Goal: Transaction & Acquisition: Purchase product/service

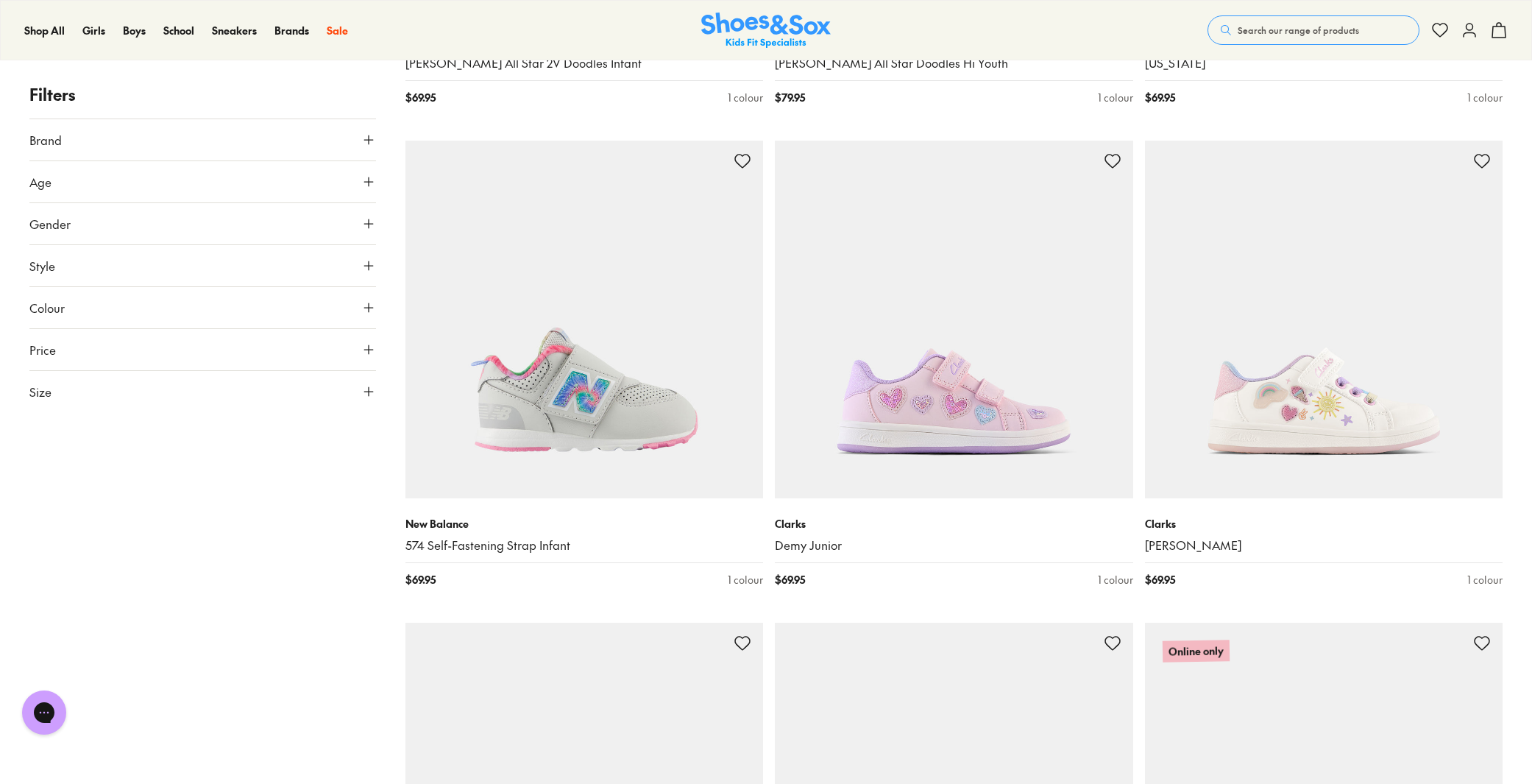
scroll to position [1131, 0]
click at [135, 387] on button "Size" at bounding box center [203, 391] width 347 height 41
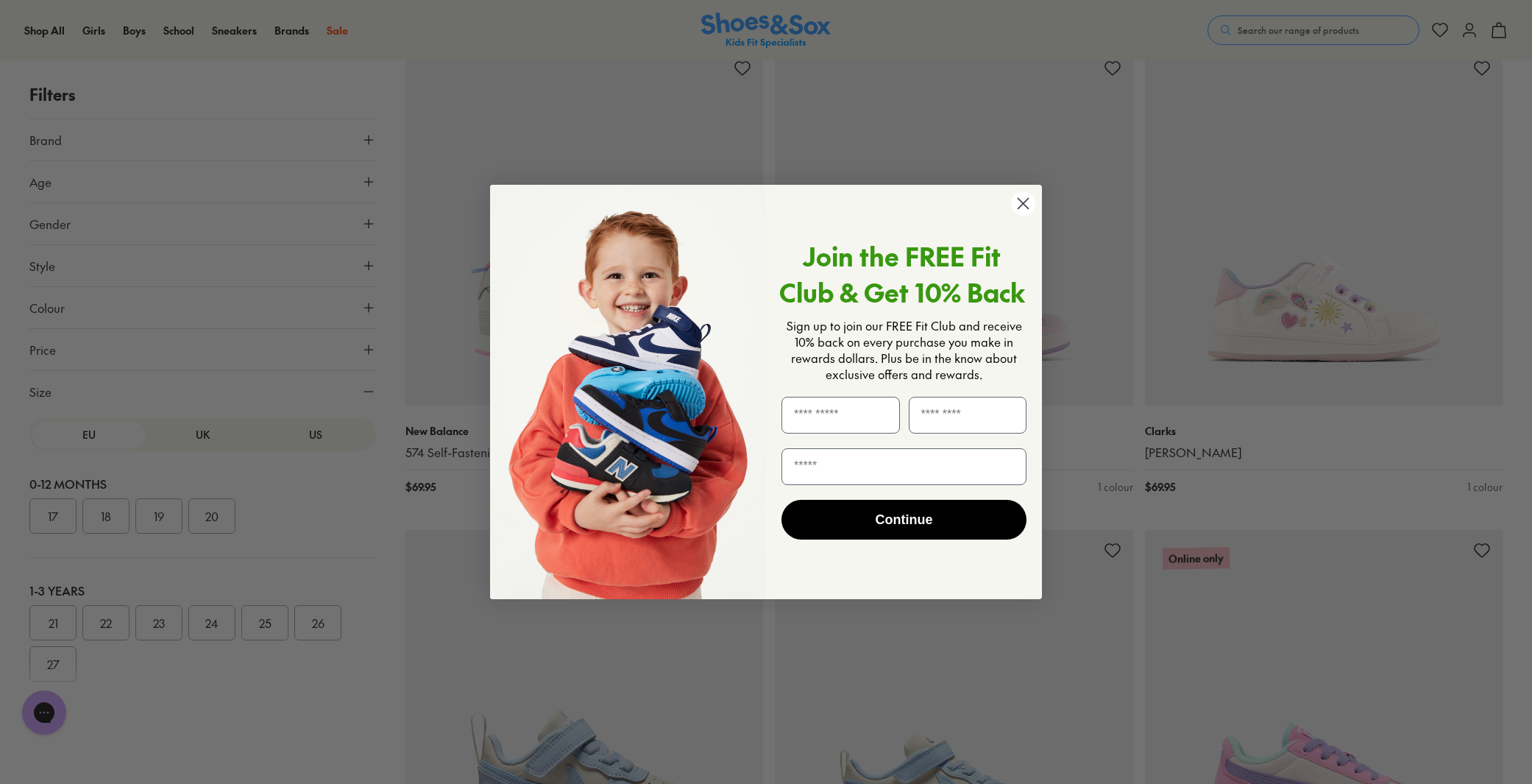
scroll to position [948, 0]
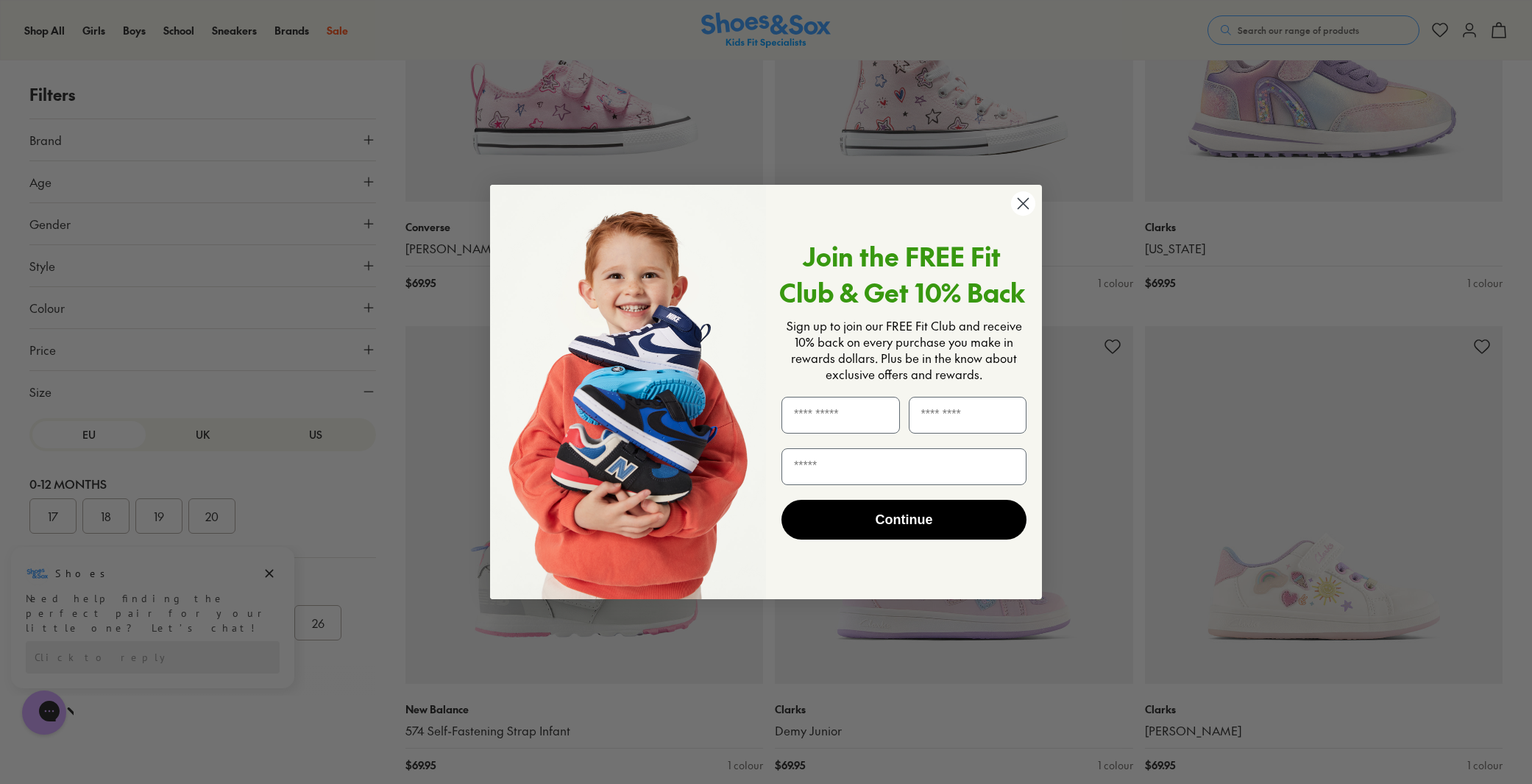
click at [1022, 201] on icon "Close dialog" at bounding box center [1023, 204] width 10 height 10
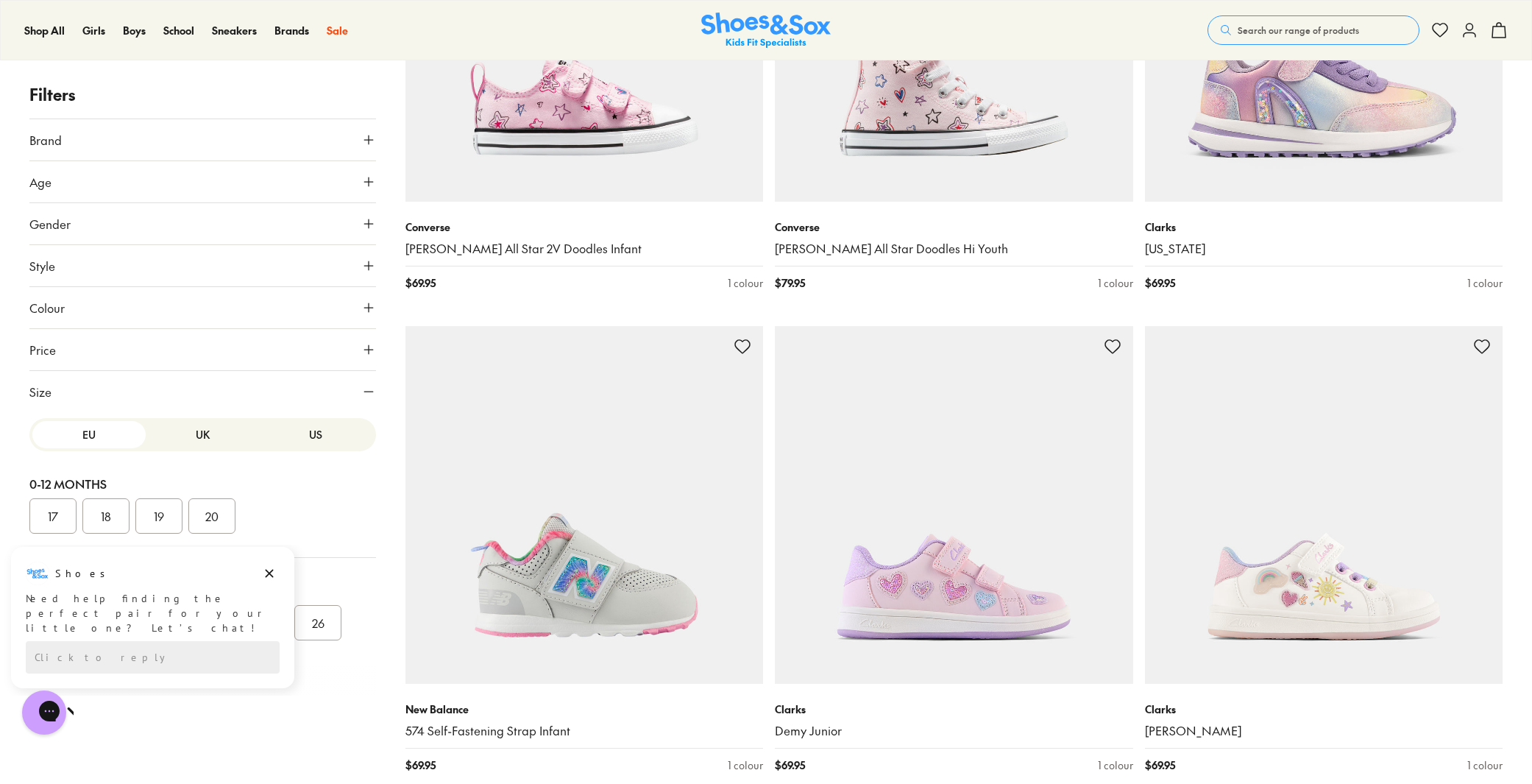
scroll to position [321, 0]
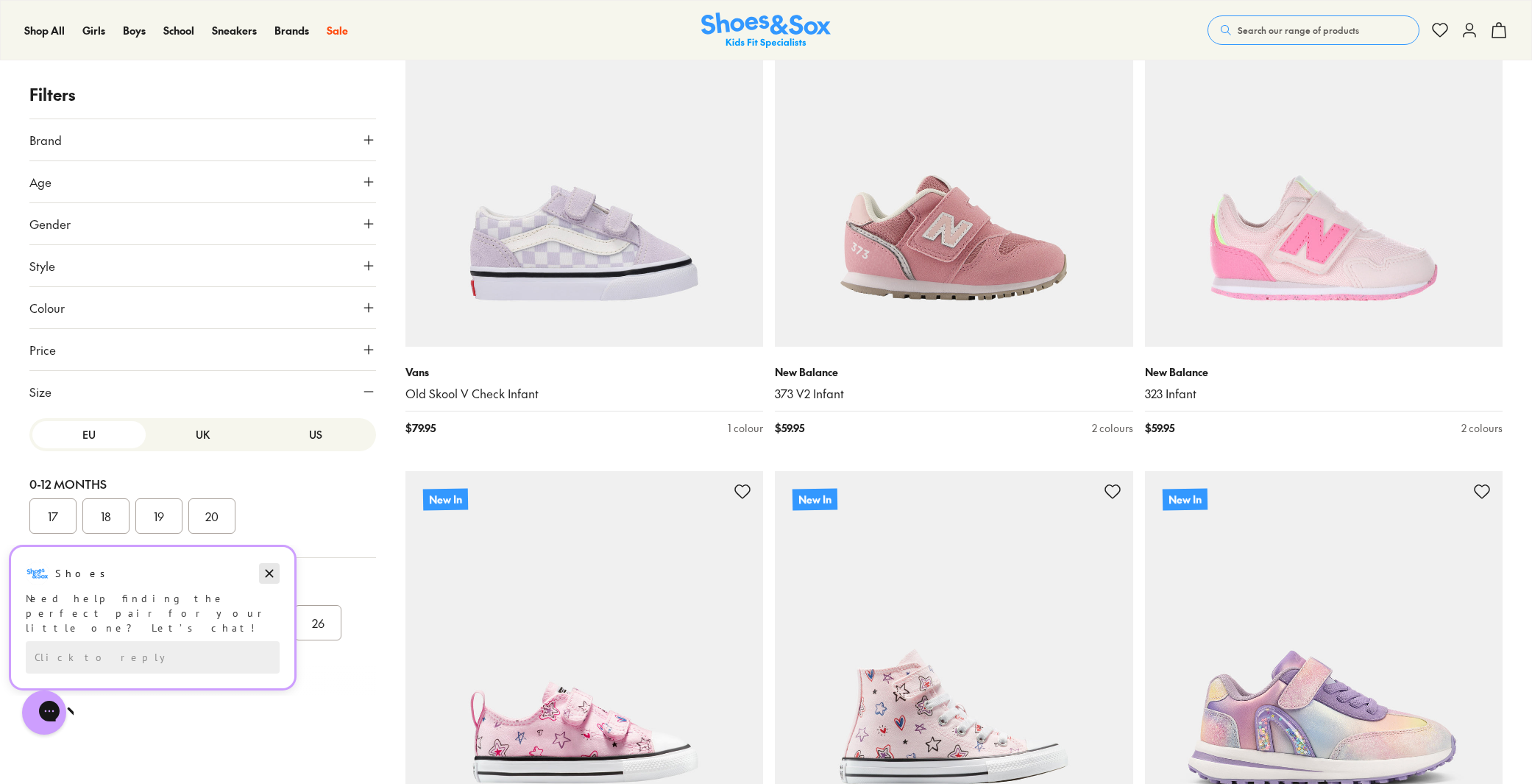
click at [273, 568] on icon "Dismiss campaign" at bounding box center [269, 573] width 14 height 18
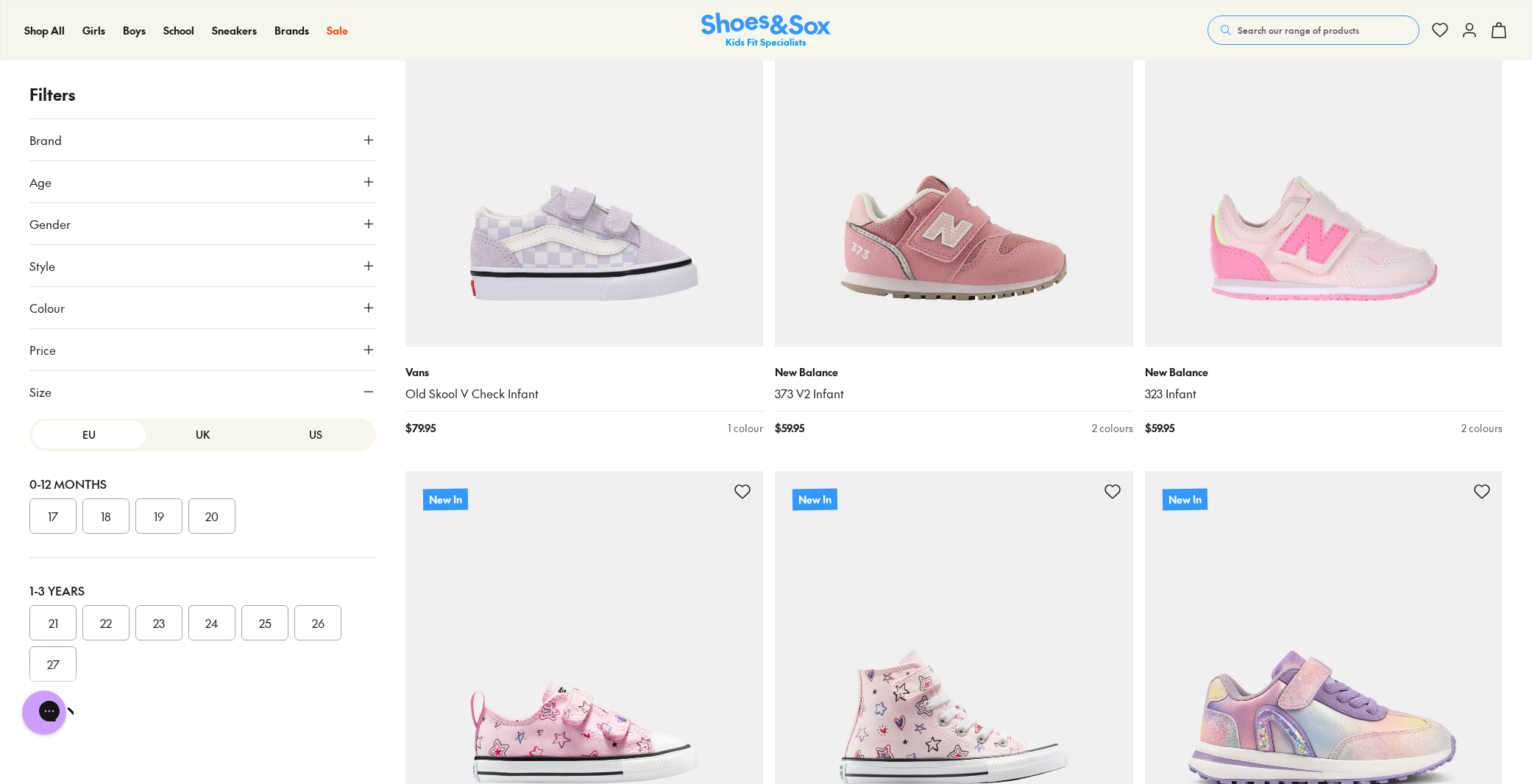
scroll to position [209, 0]
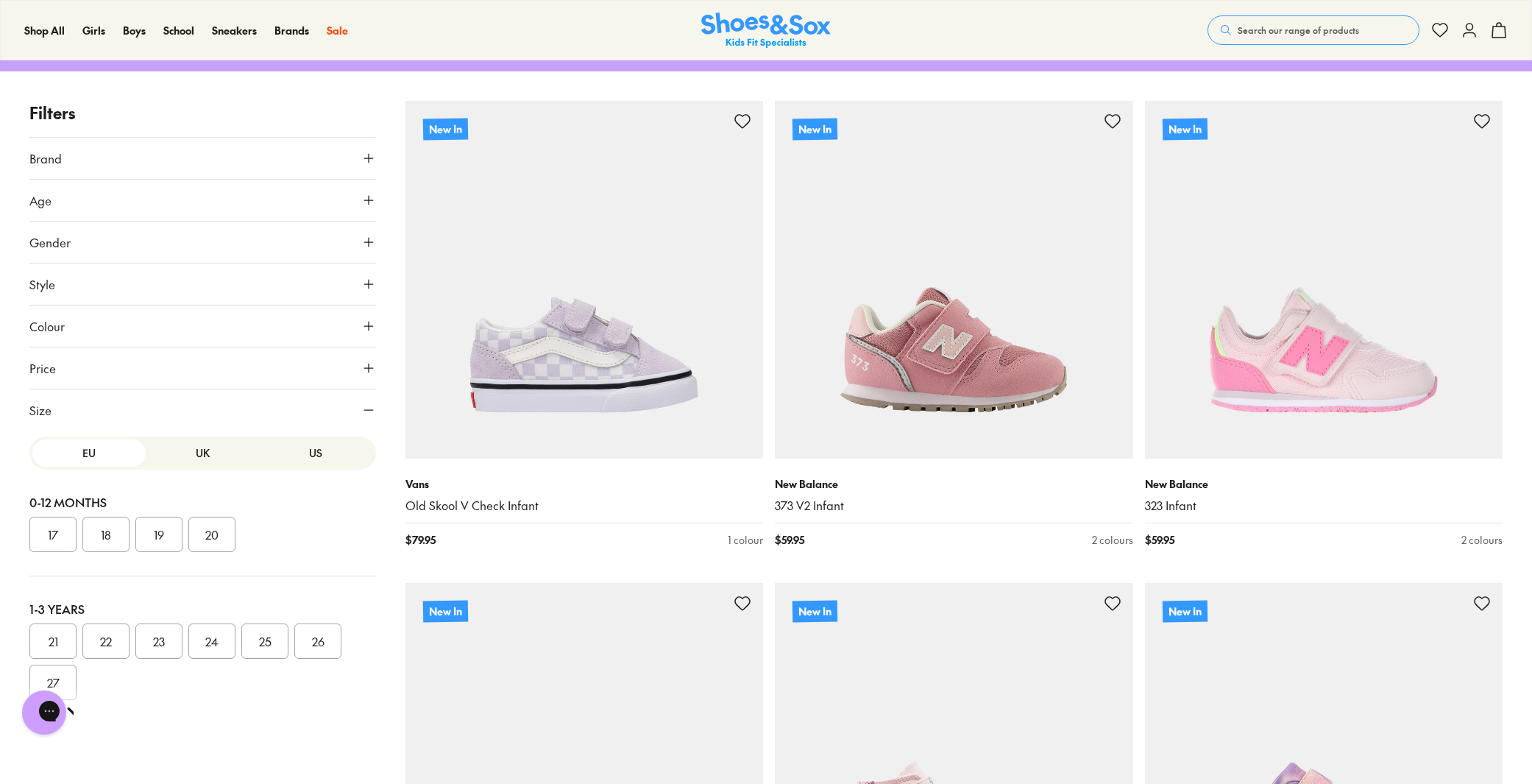
click at [198, 447] on button "UK" at bounding box center [202, 453] width 114 height 27
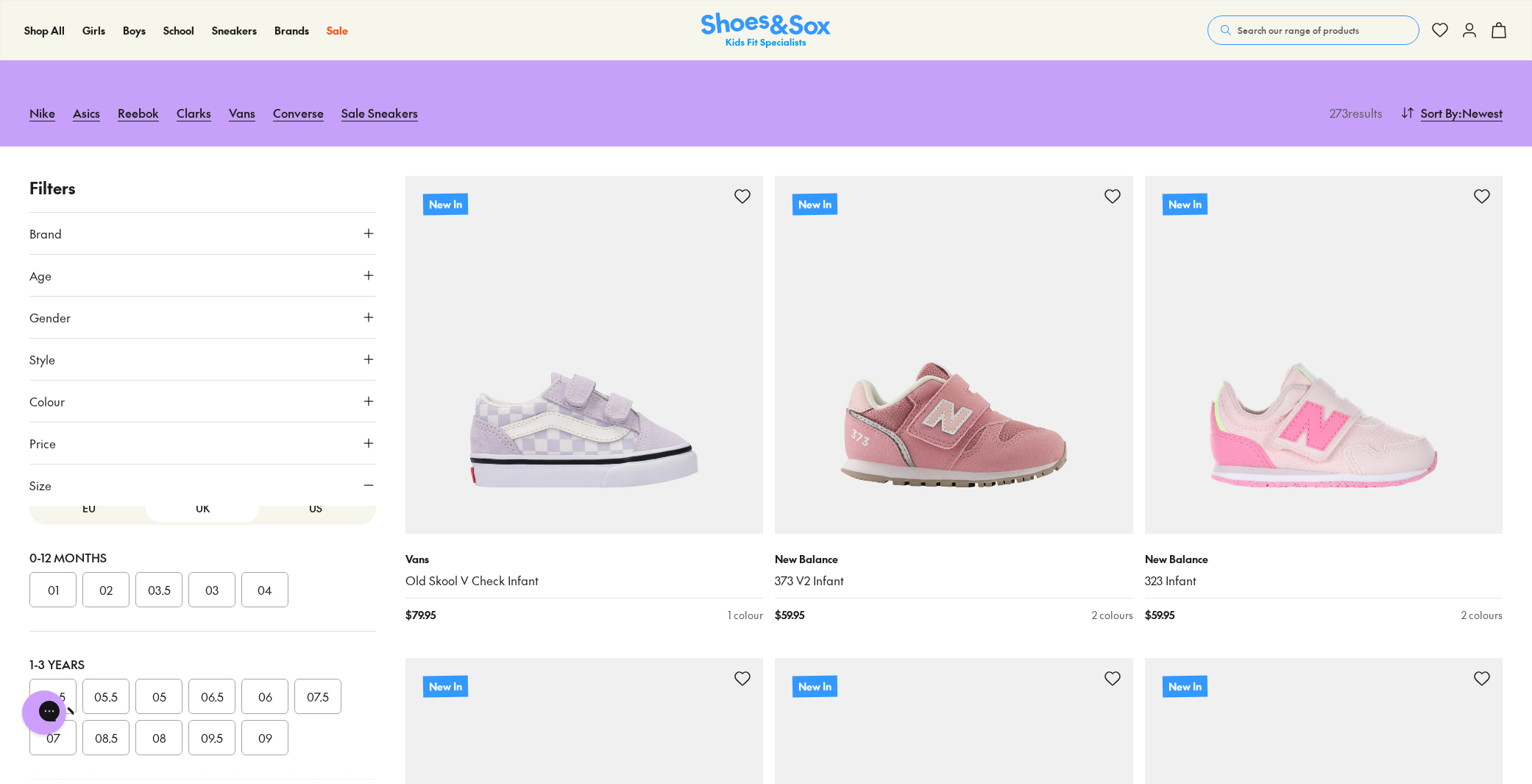
scroll to position [0, 0]
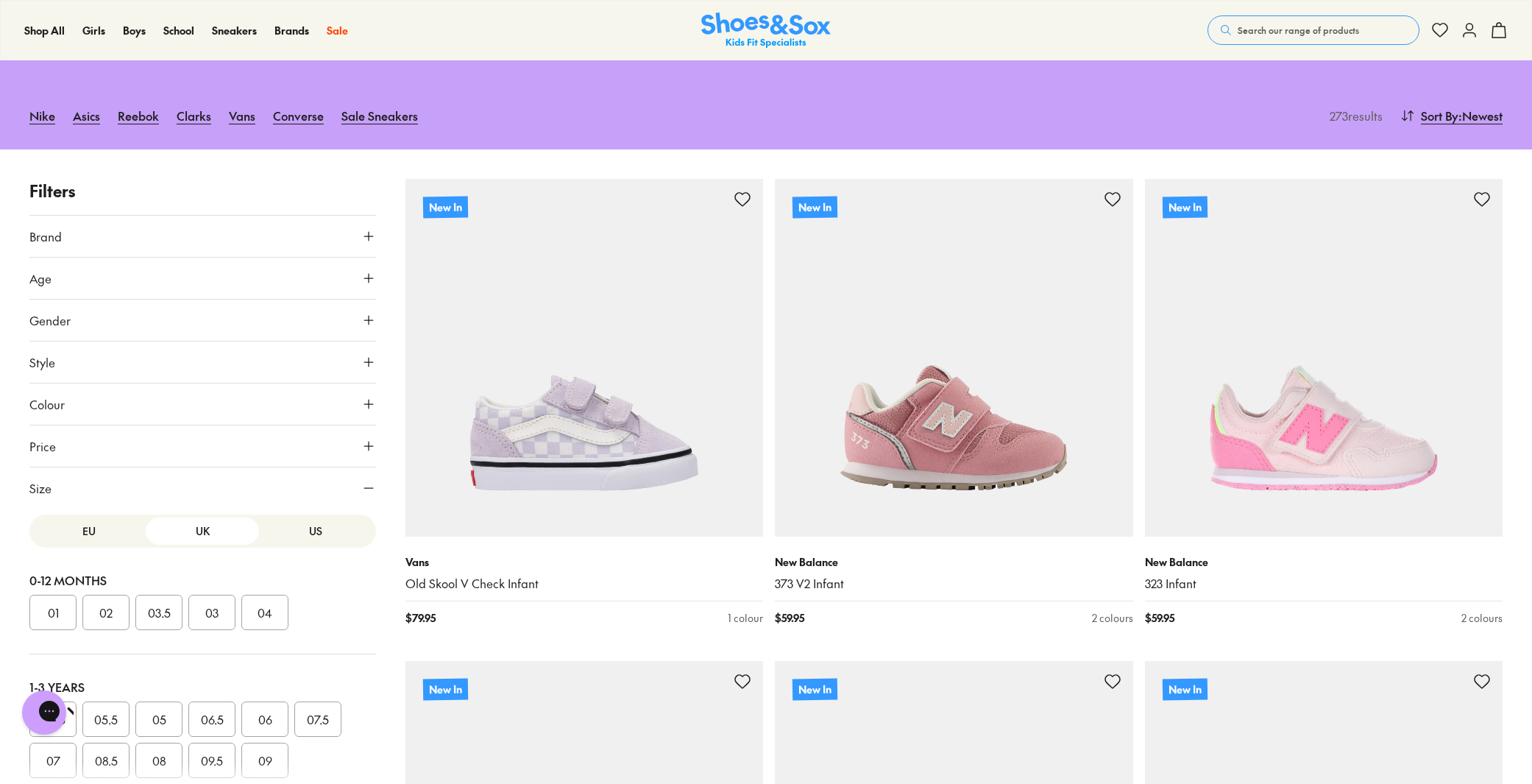
click at [323, 520] on button "US" at bounding box center [316, 531] width 114 height 27
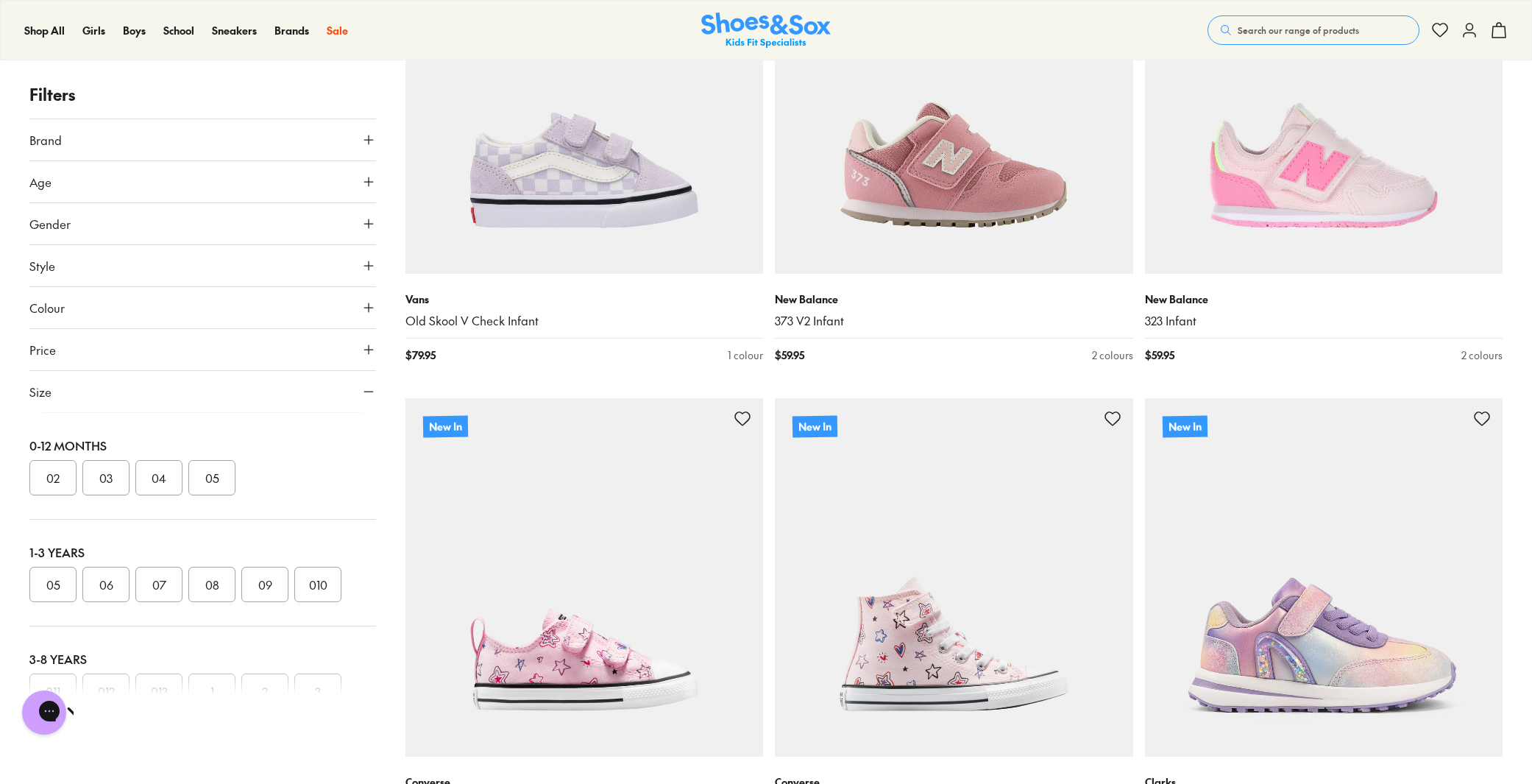
scroll to position [219, 0]
click at [152, 510] on button "013" at bounding box center [159, 510] width 47 height 35
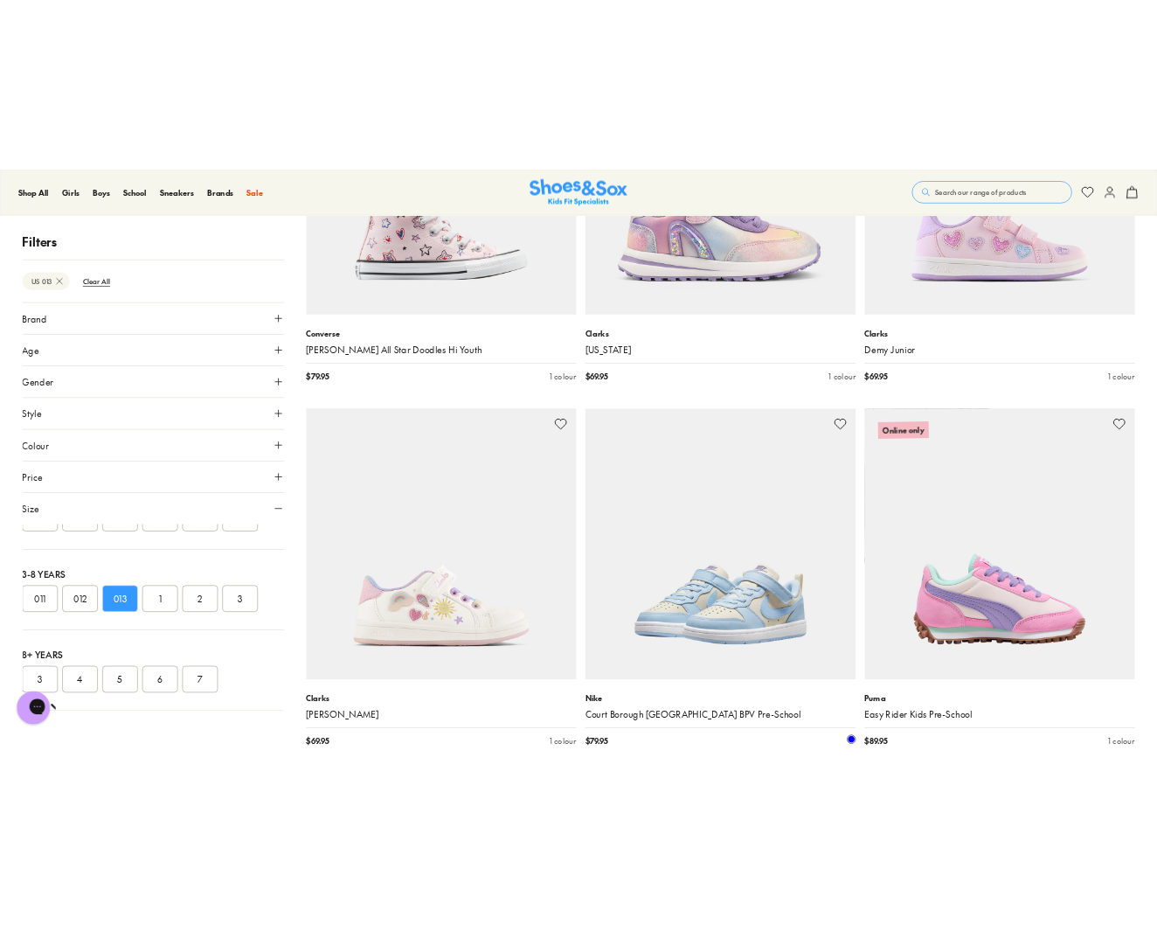
scroll to position [1164, 0]
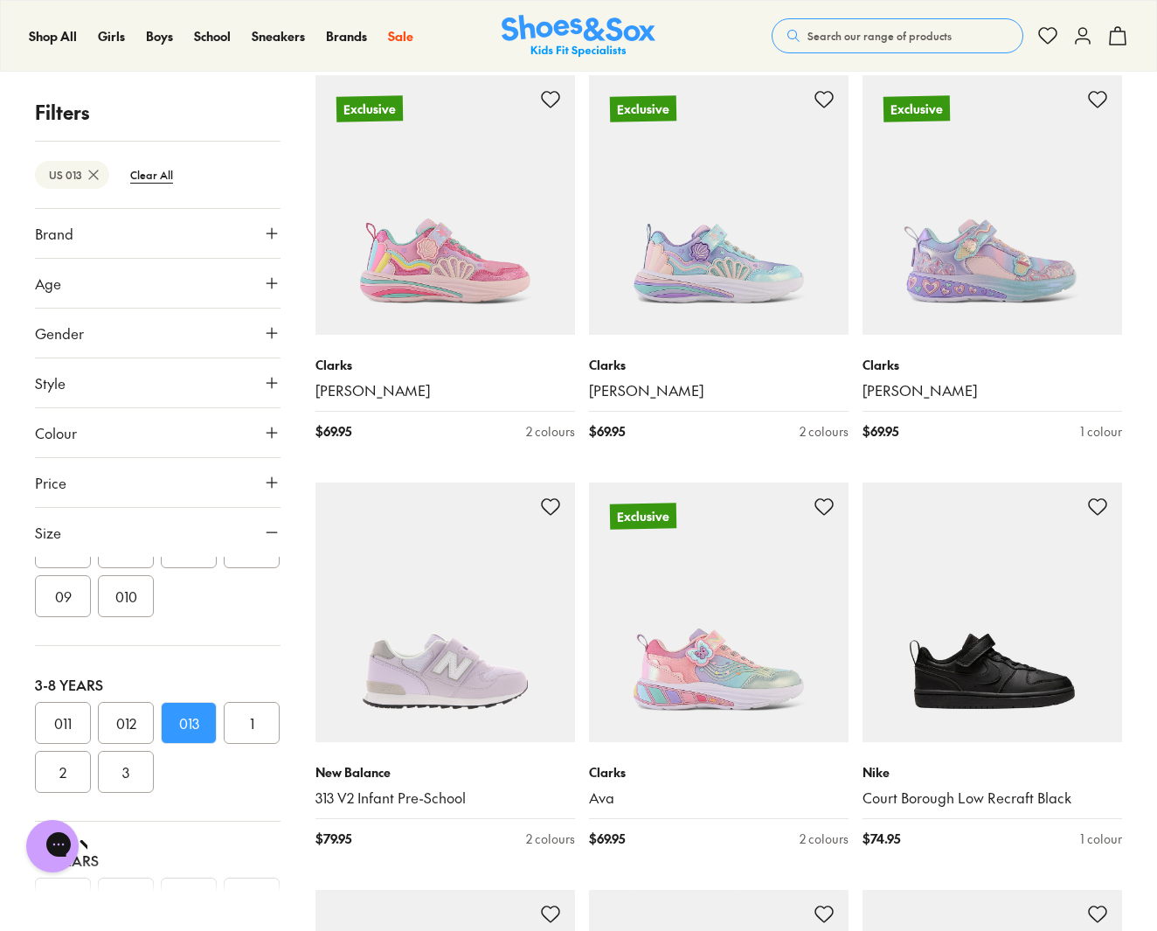
click at [224, 744] on button "1" at bounding box center [252, 723] width 56 height 42
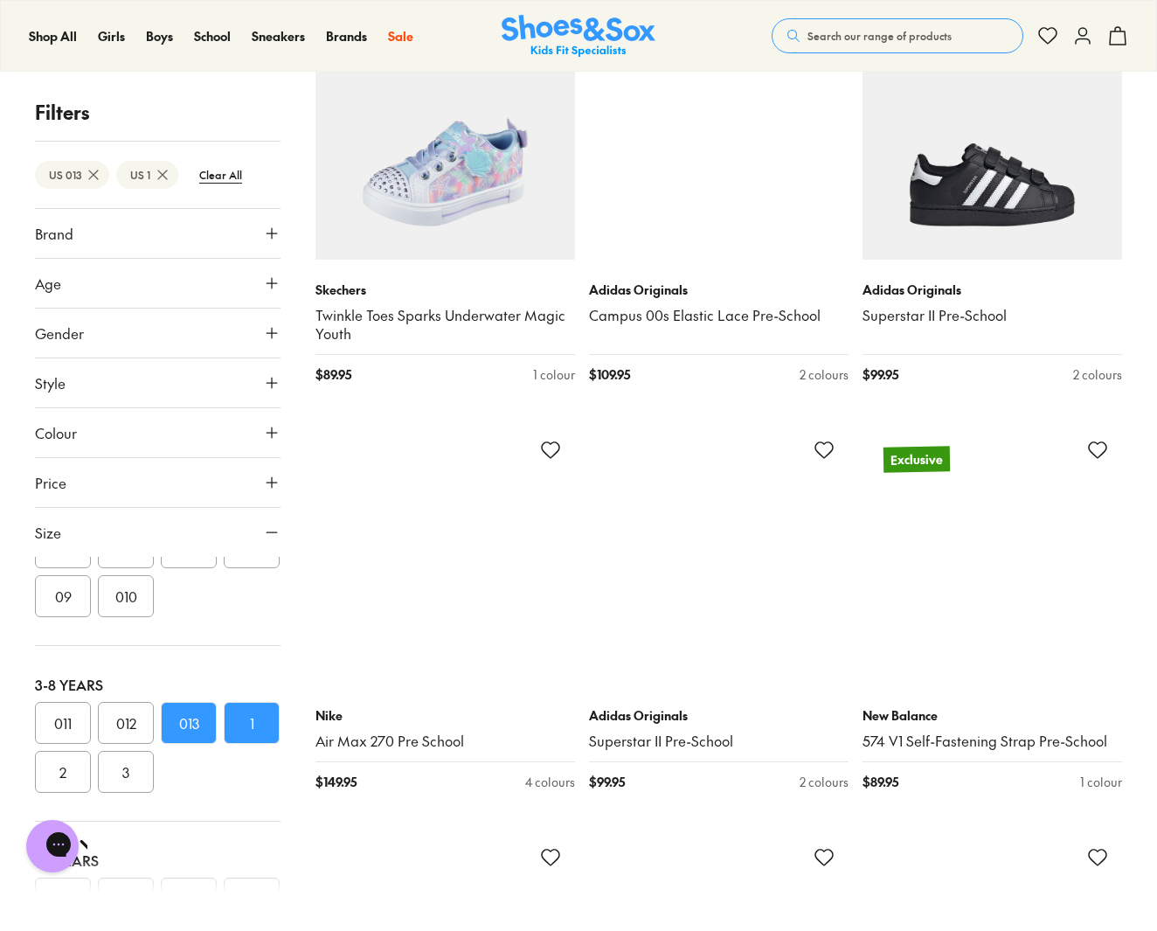
scroll to position [6033, 0]
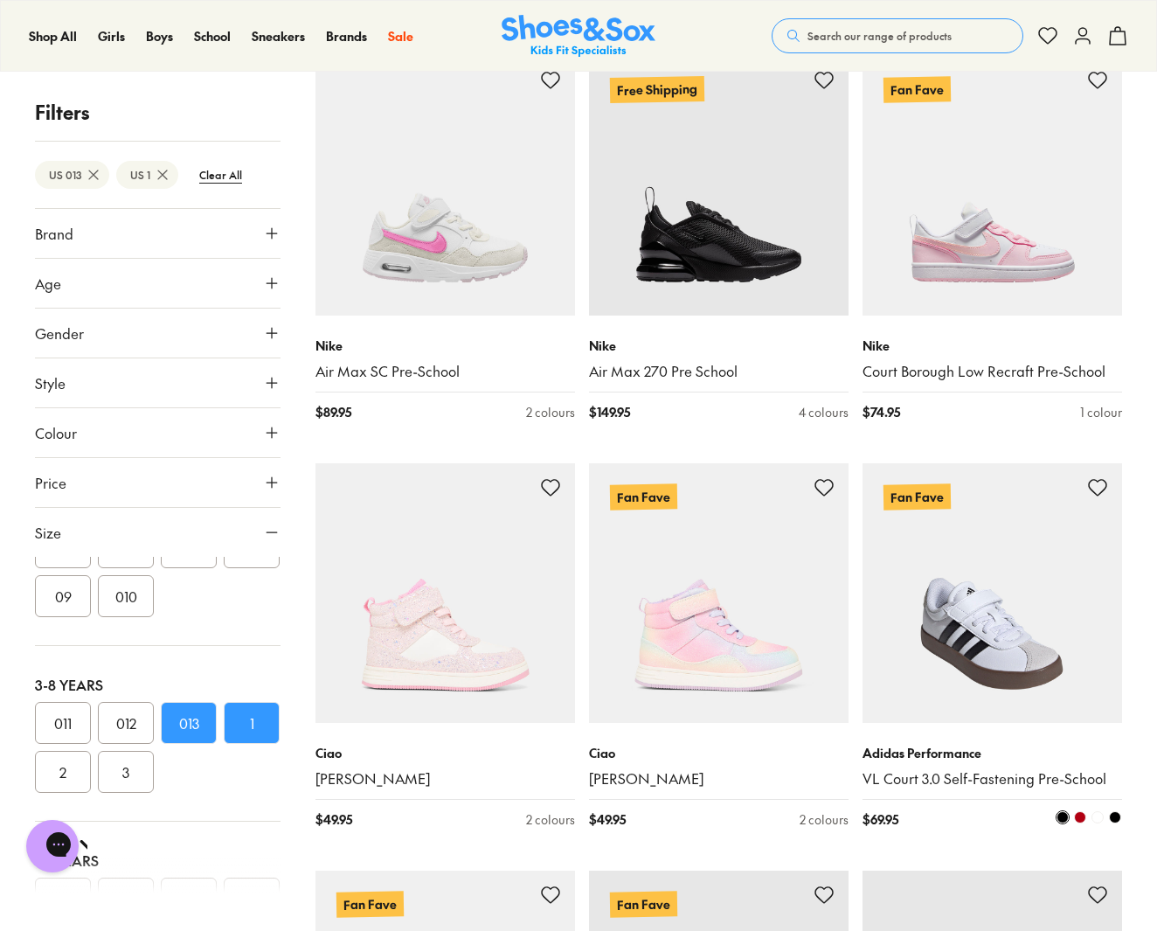
scroll to position [2815, 0]
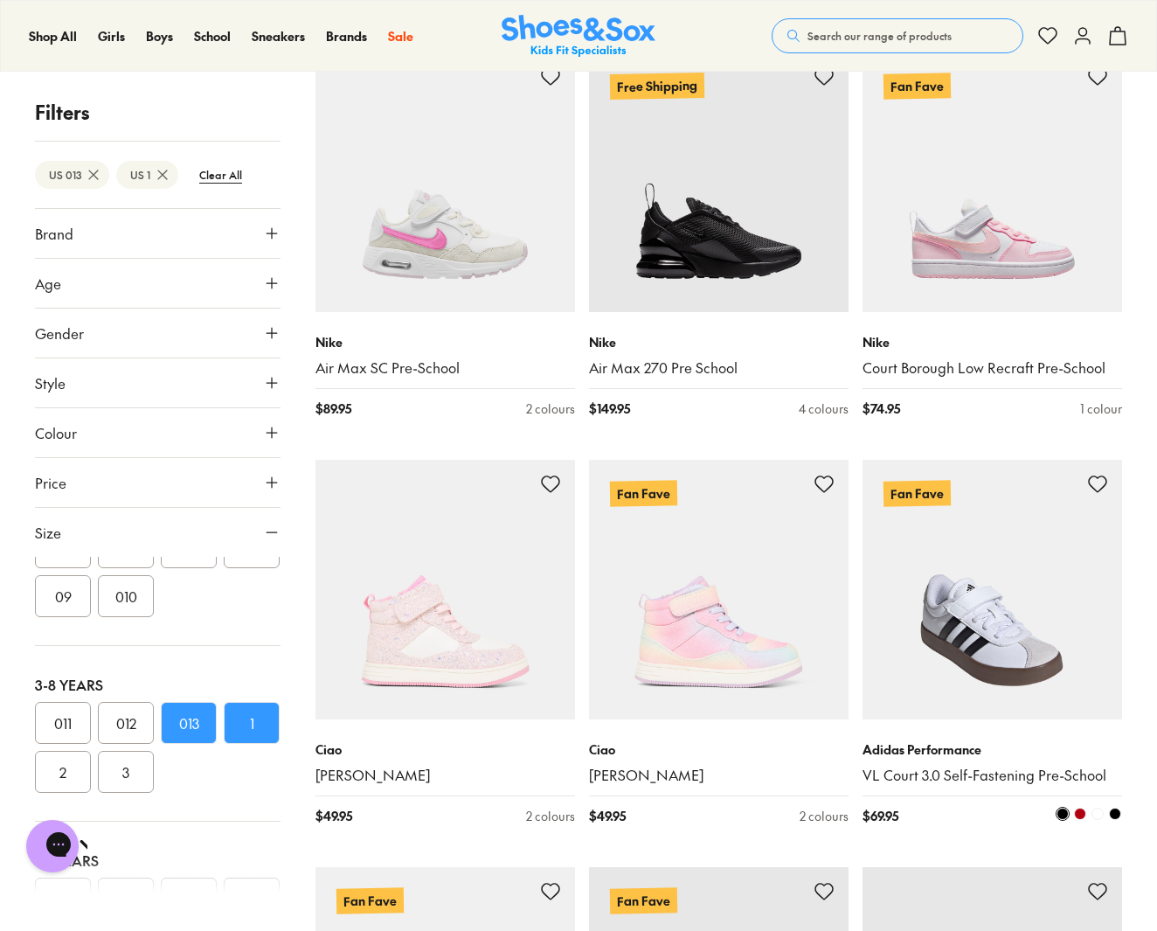
click at [1098, 807] on span at bounding box center [1097, 813] width 12 height 12
click at [1111, 807] on span at bounding box center [1115, 813] width 12 height 12
click at [1058, 807] on span at bounding box center [1062, 813] width 12 height 12
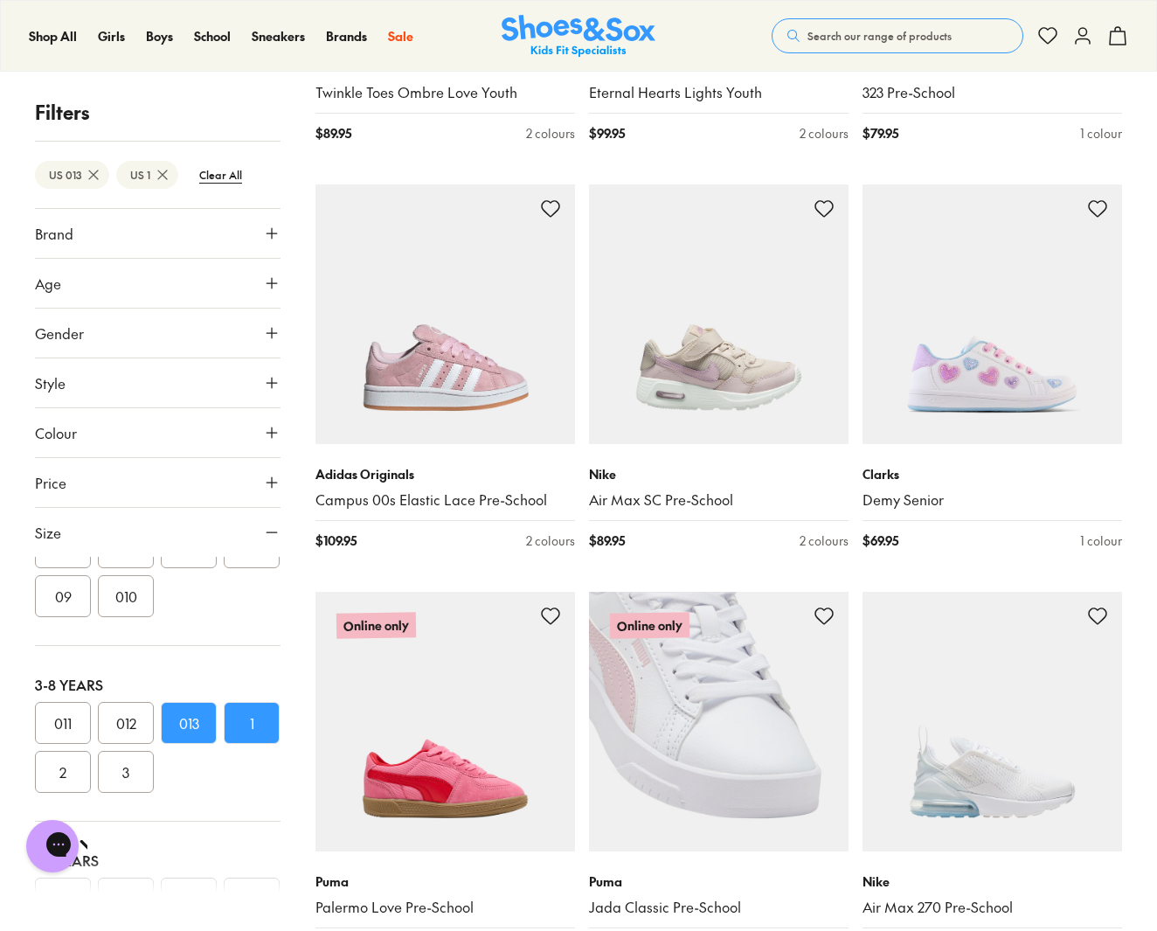
scroll to position [4862, 0]
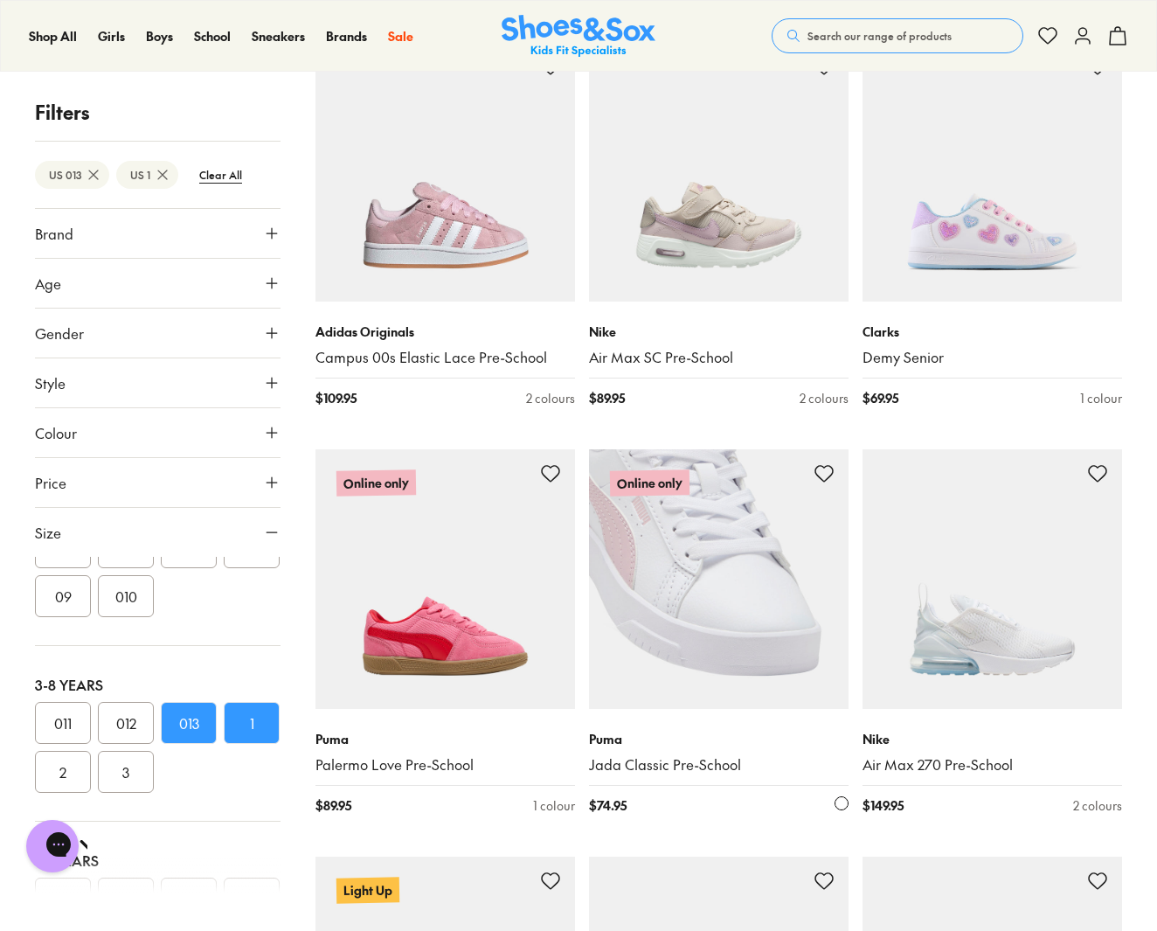
click at [827, 463] on icon at bounding box center [824, 473] width 21 height 21
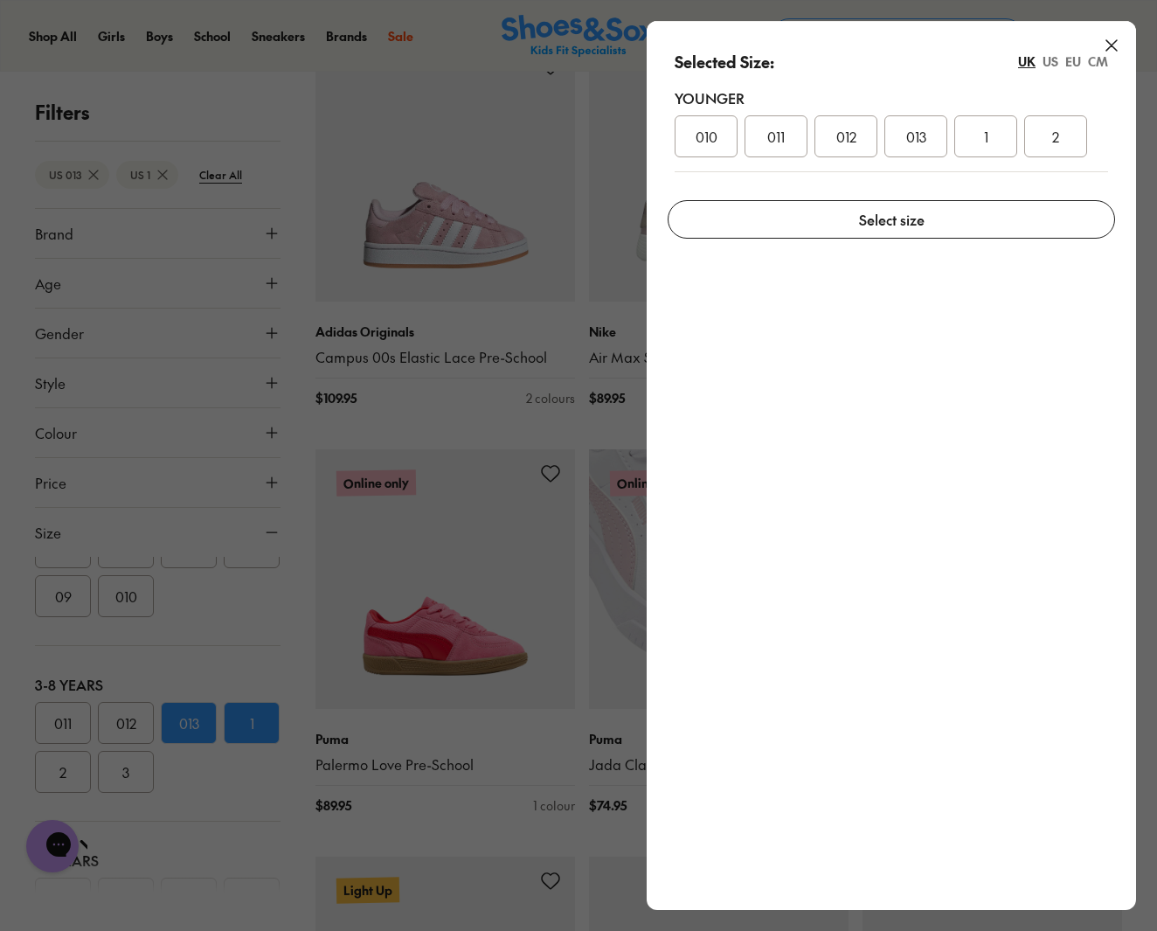
click at [574, 320] on div at bounding box center [578, 465] width 1157 height 931
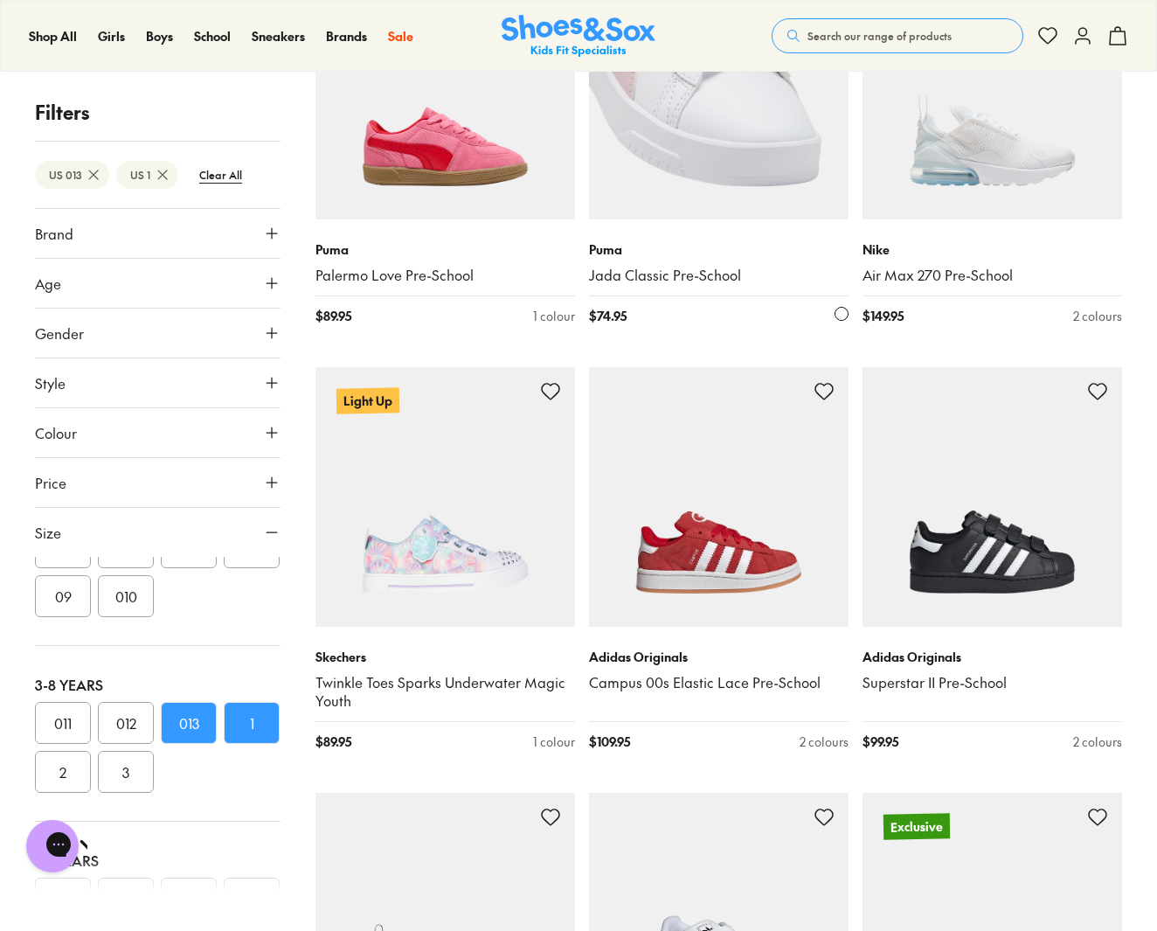
scroll to position [5949, 0]
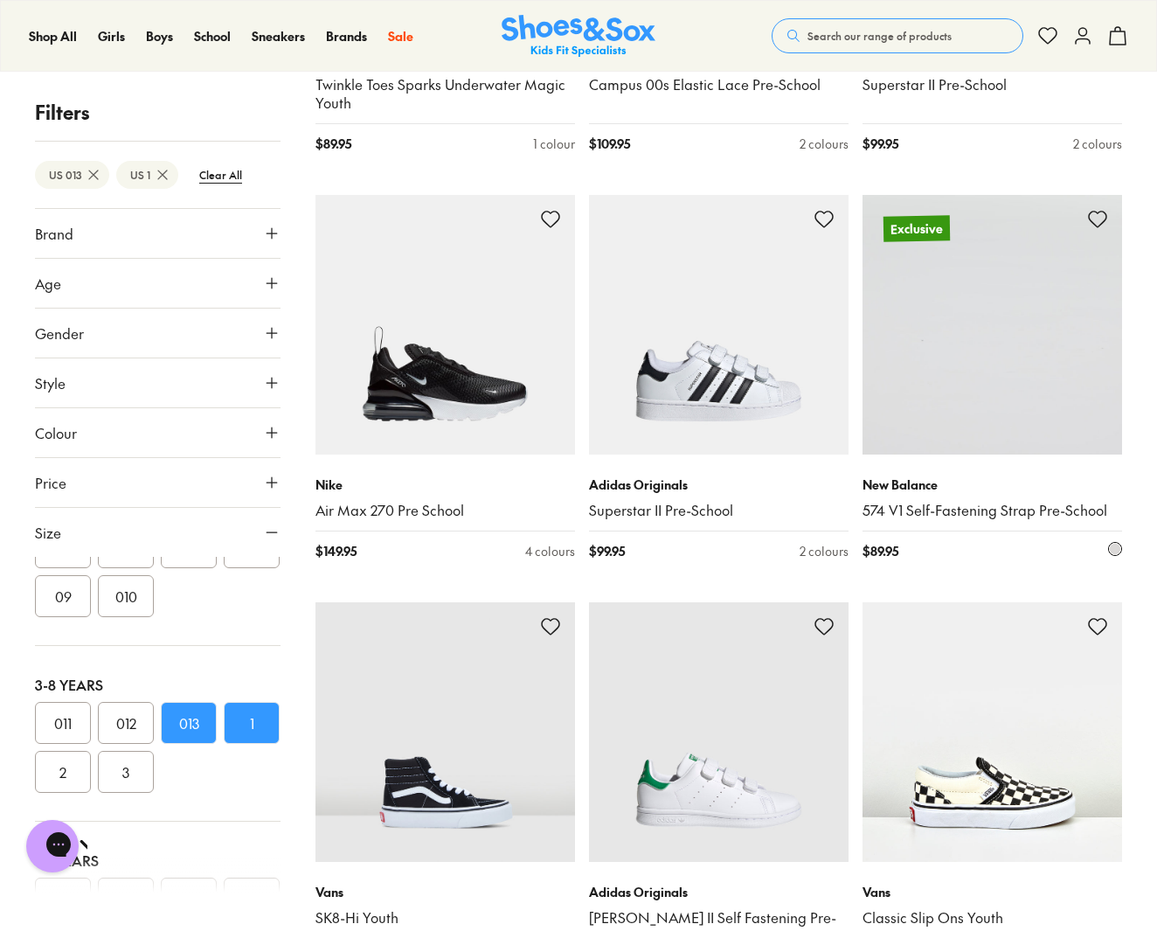
click at [1085, 195] on img at bounding box center [992, 325] width 260 height 260
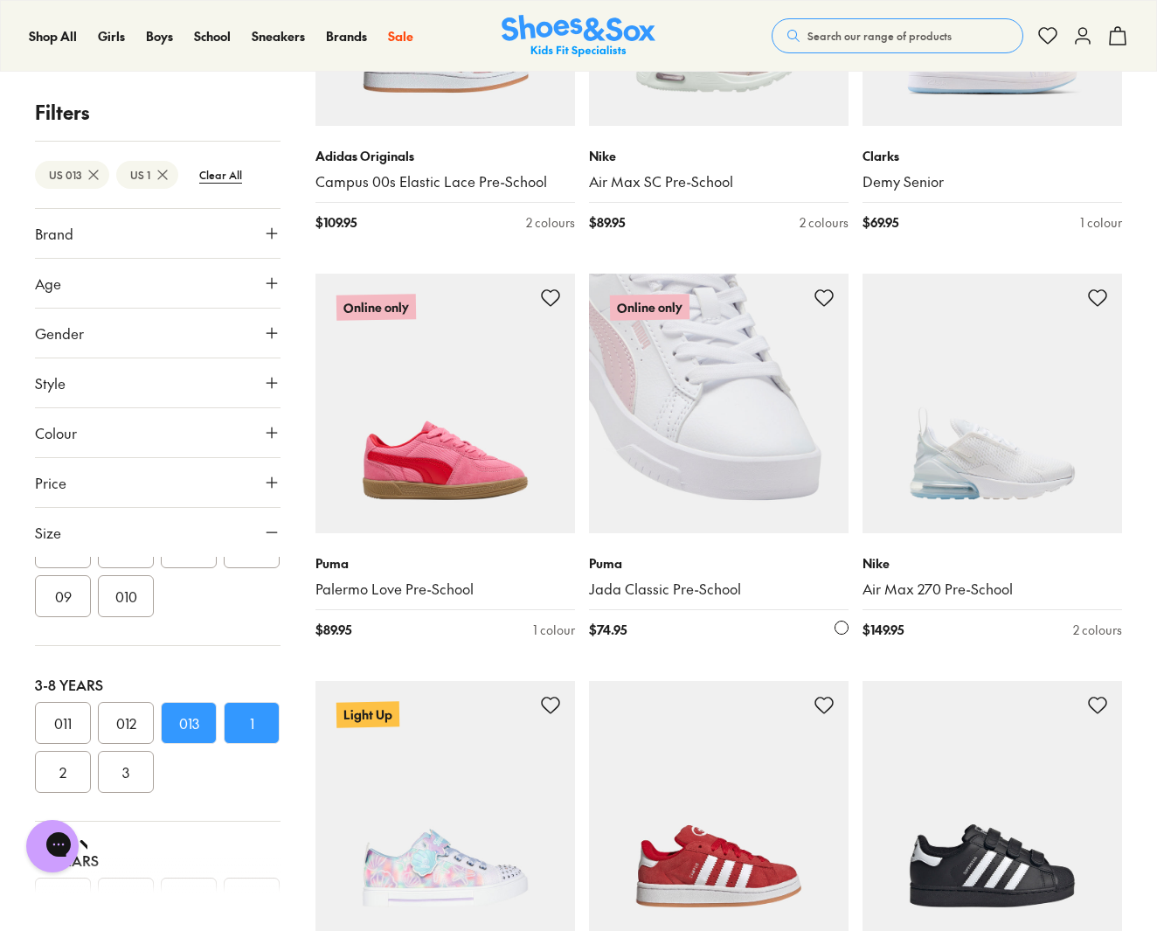
scroll to position [4694, 0]
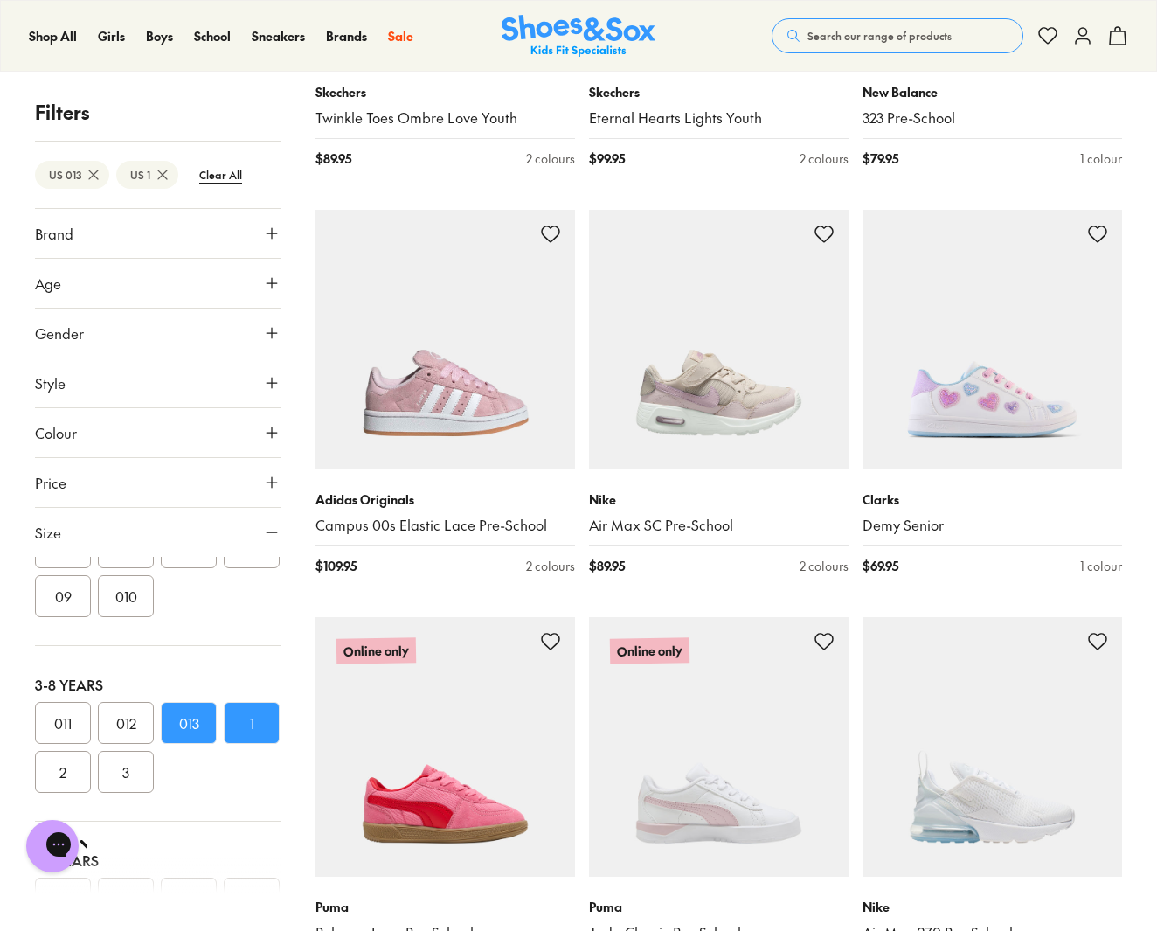
click at [786, 676] on img at bounding box center [719, 747] width 260 height 260
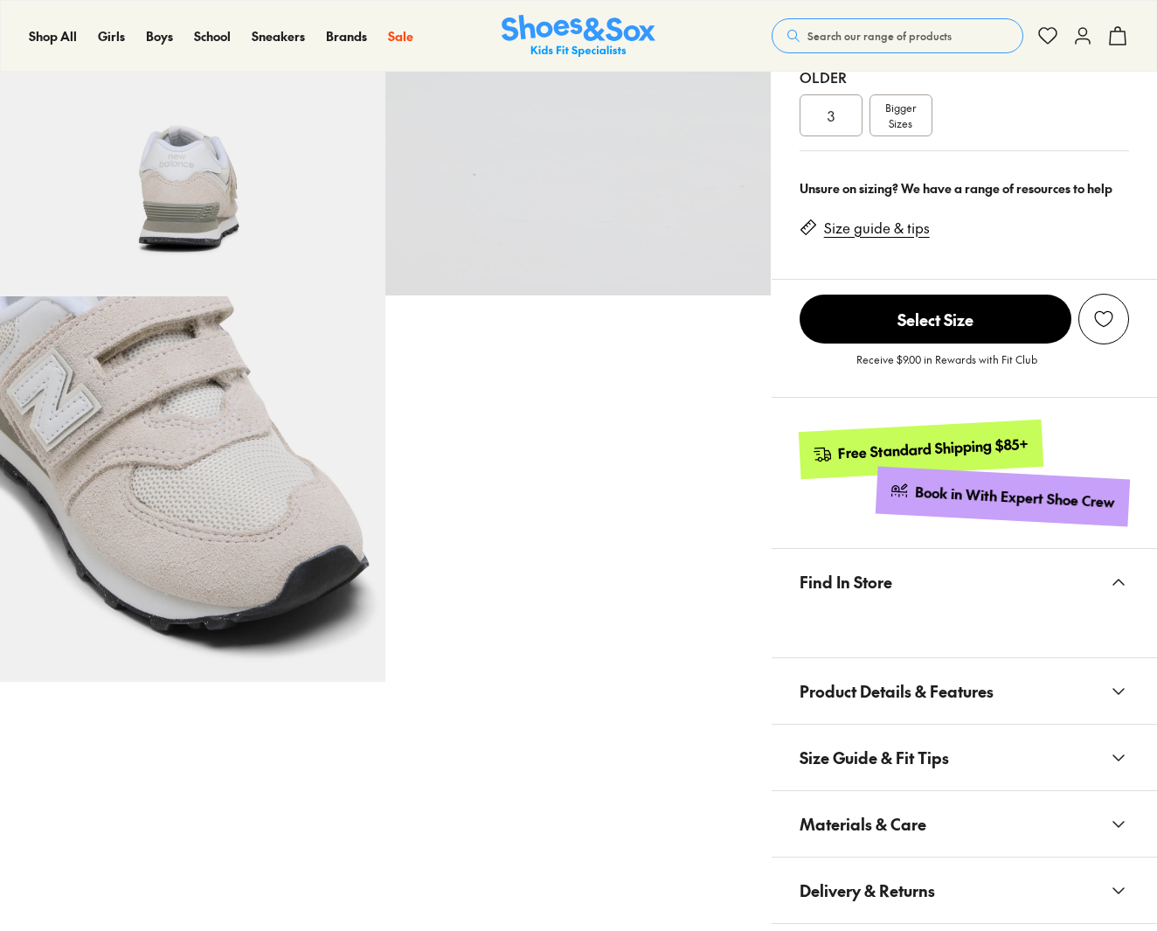
select select "*"
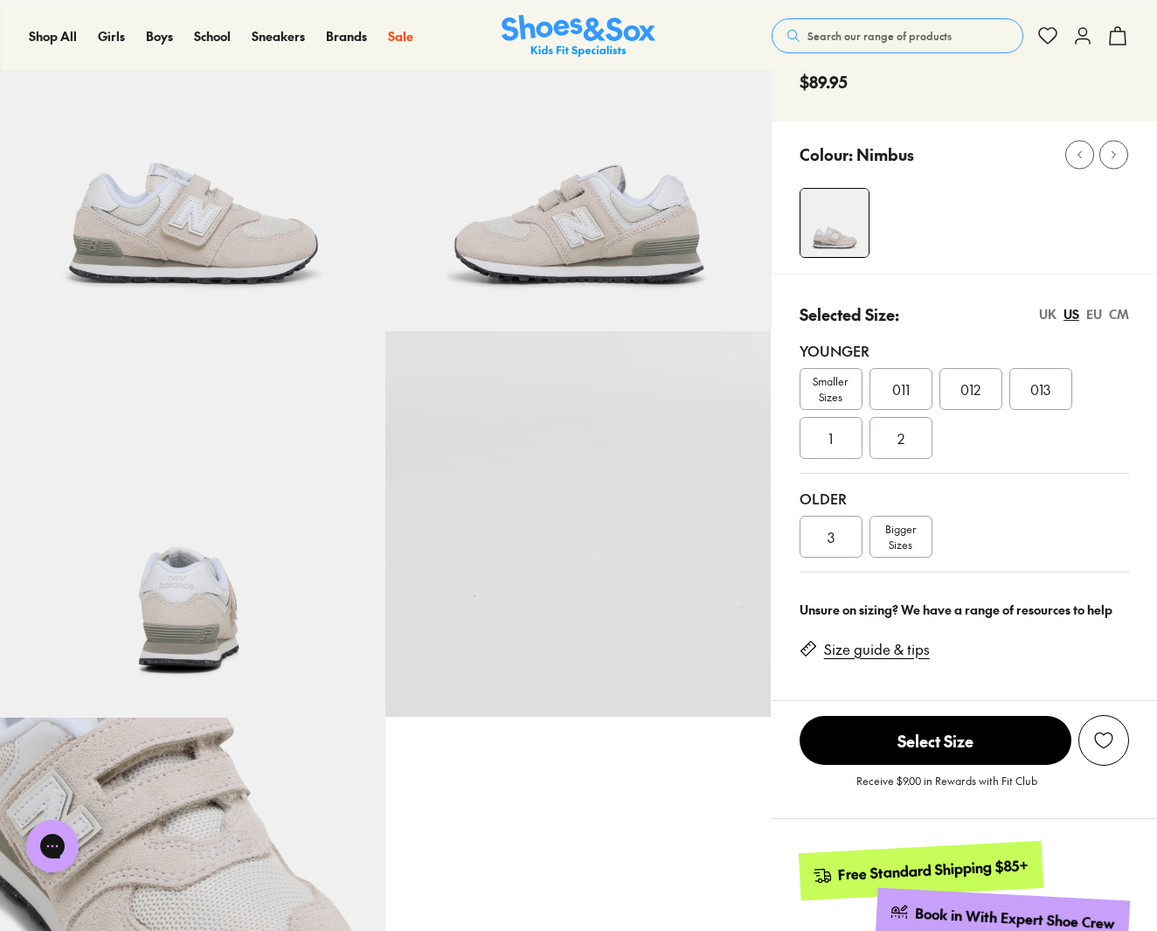
click at [1040, 394] on span "013" at bounding box center [1040, 388] width 20 height 21
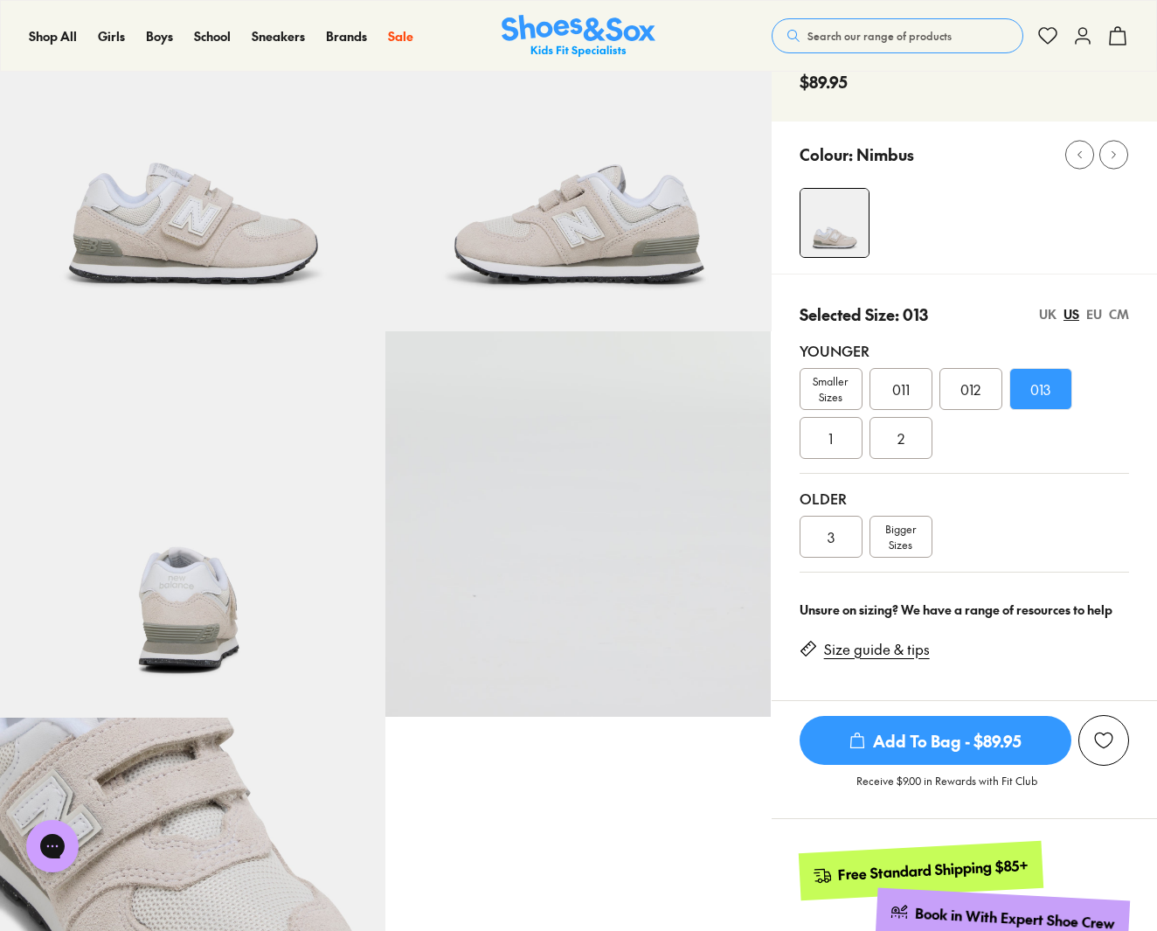
click at [821, 440] on div "1" at bounding box center [831, 438] width 63 height 42
click at [886, 737] on span "Add To Bag - $89.95" at bounding box center [936, 740] width 272 height 49
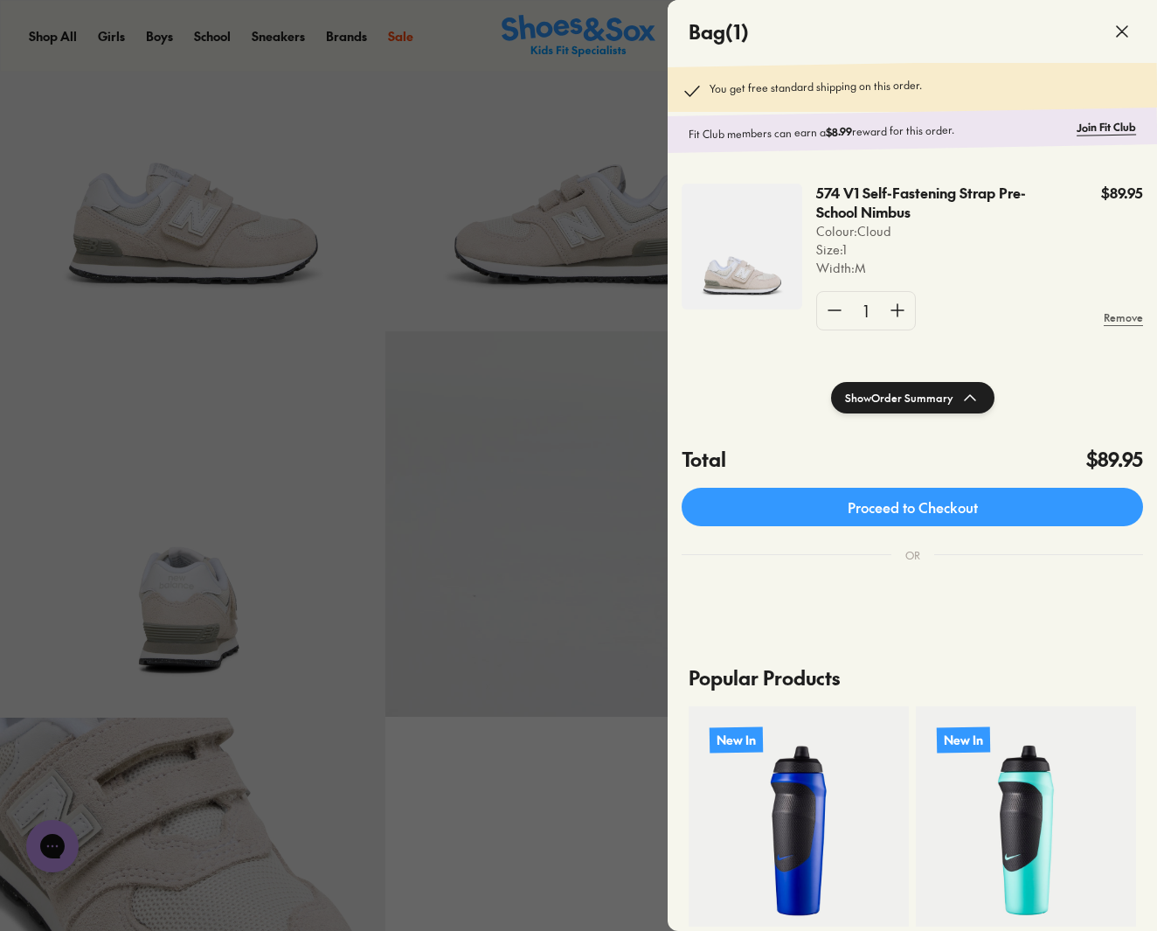
click at [175, 156] on div at bounding box center [578, 465] width 1157 height 931
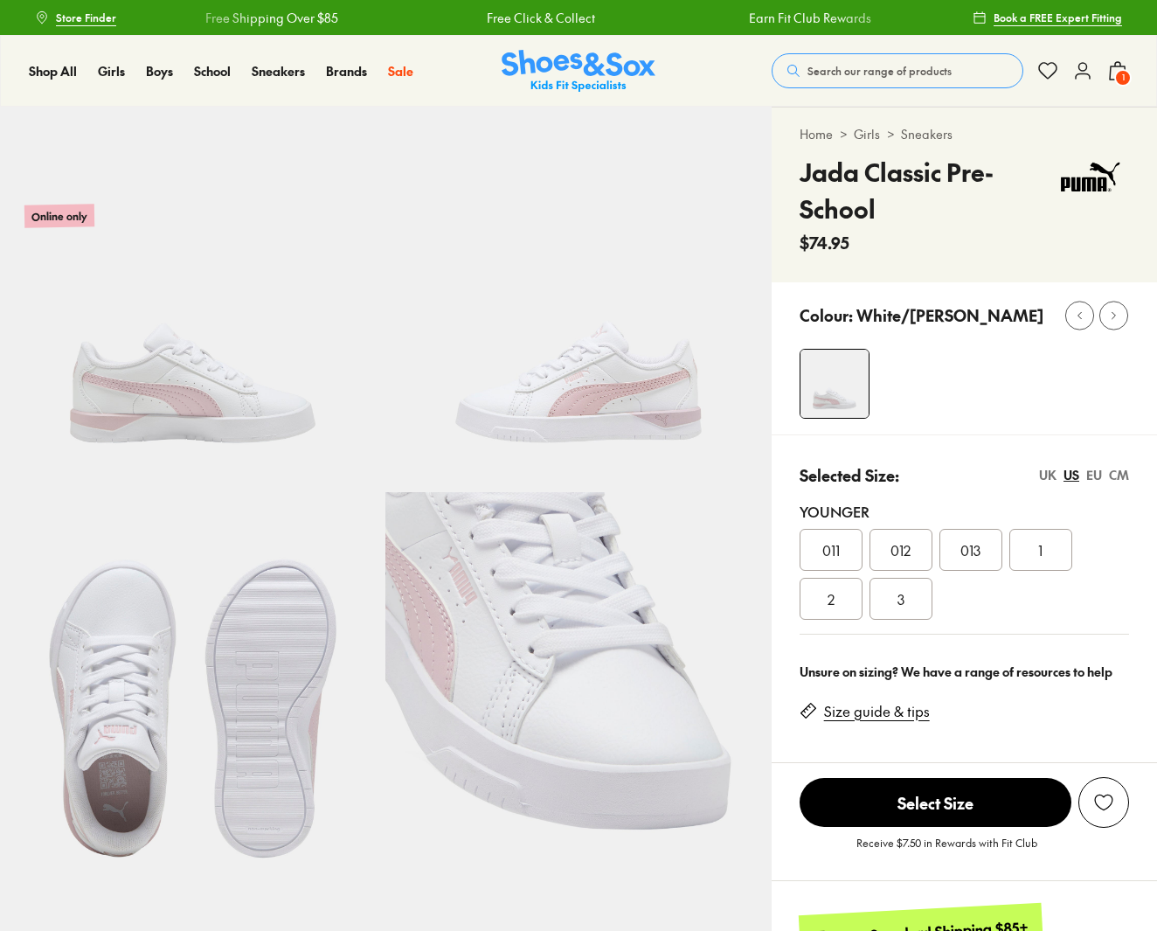
select select "*"
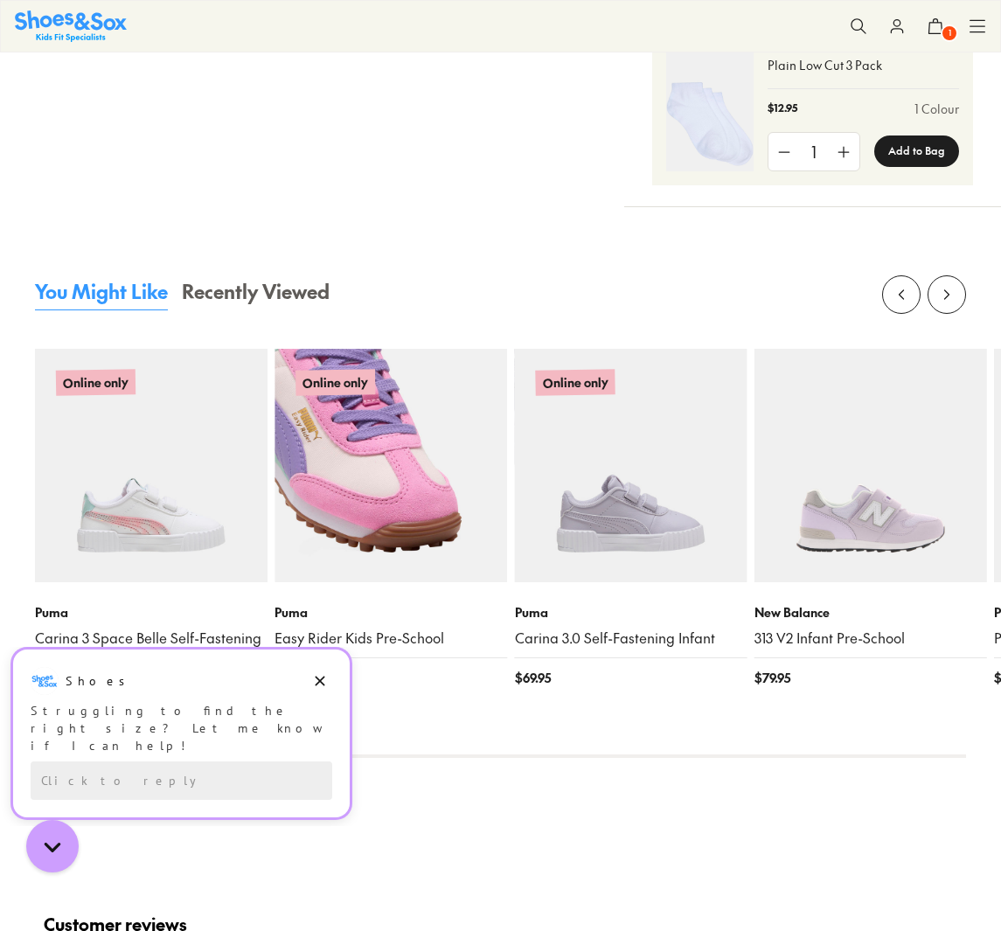
scroll to position [1459, 0]
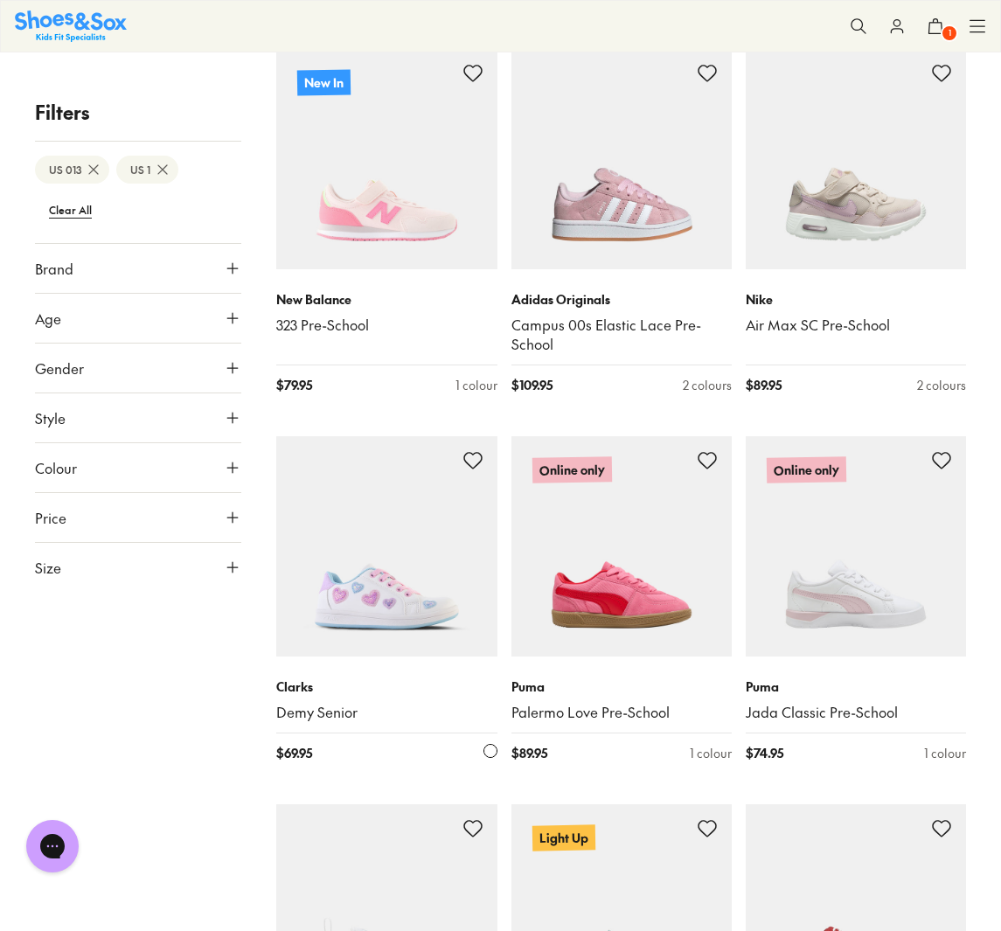
scroll to position [397, 0]
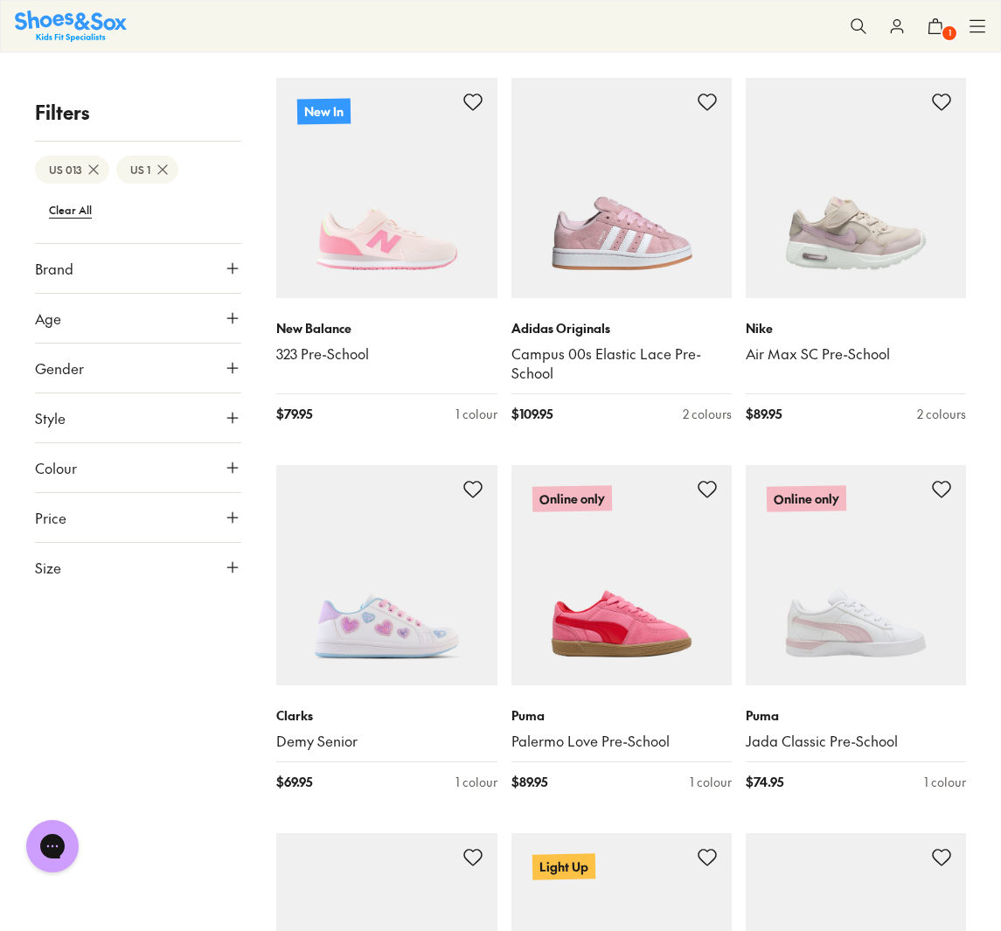
click at [229, 561] on icon at bounding box center [232, 566] width 17 height 17
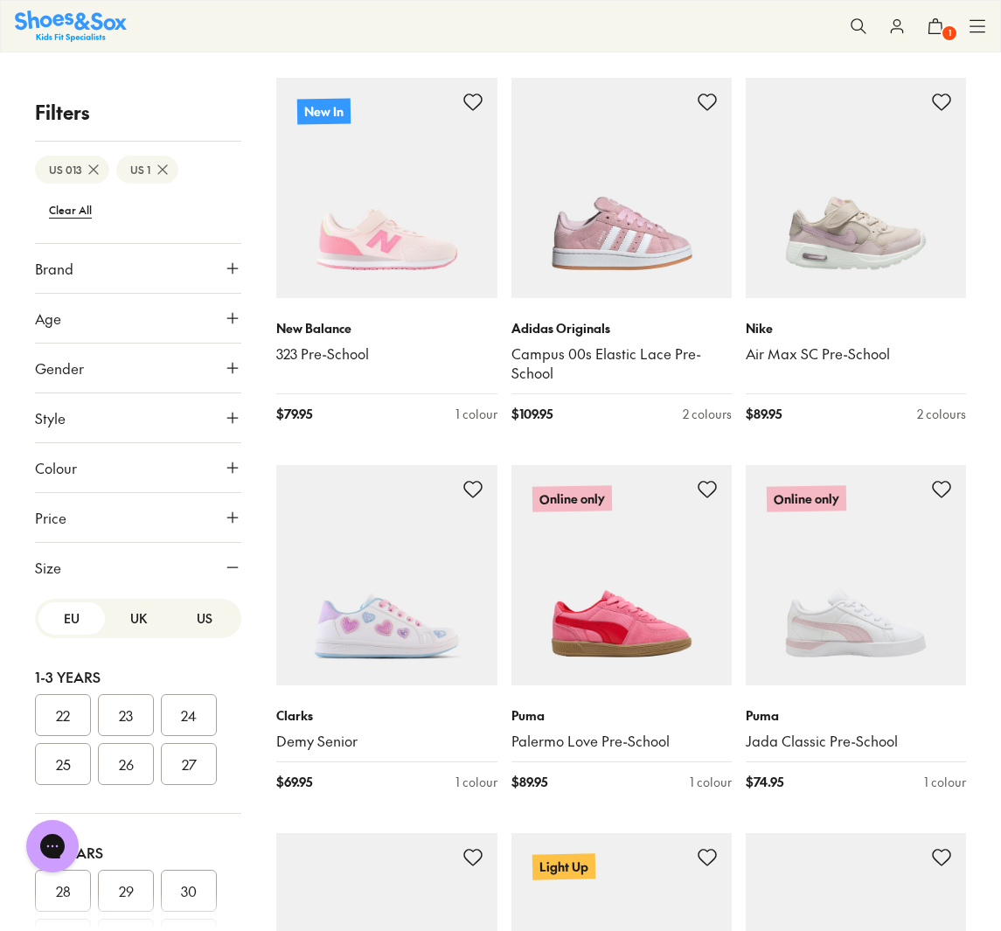
scroll to position [215, 0]
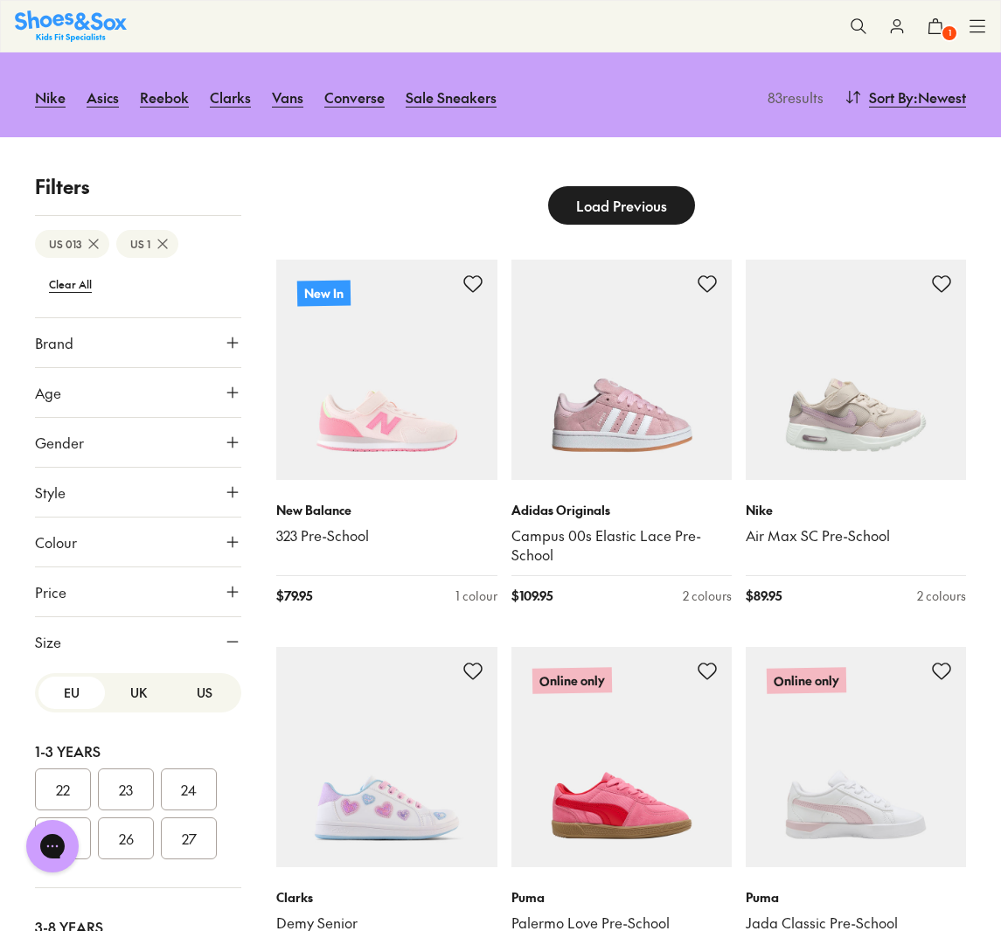
click at [203, 694] on button "US" at bounding box center [204, 692] width 66 height 32
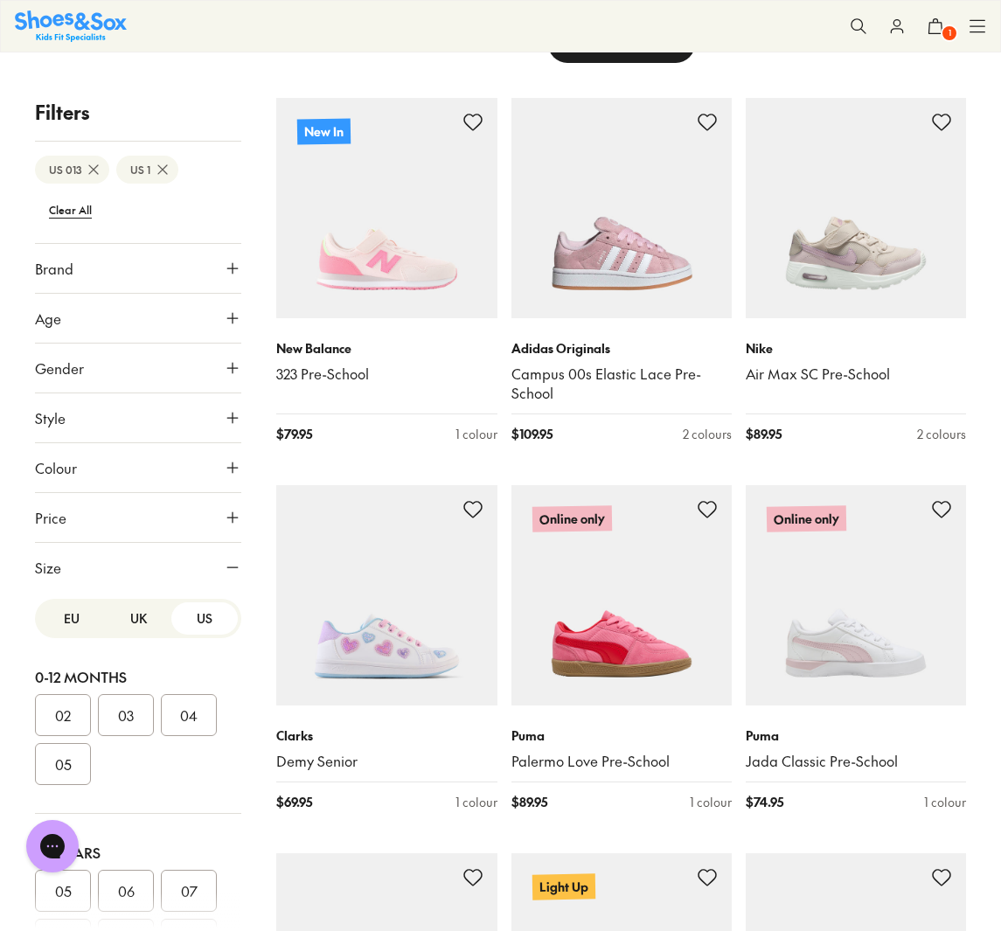
scroll to position [336, 0]
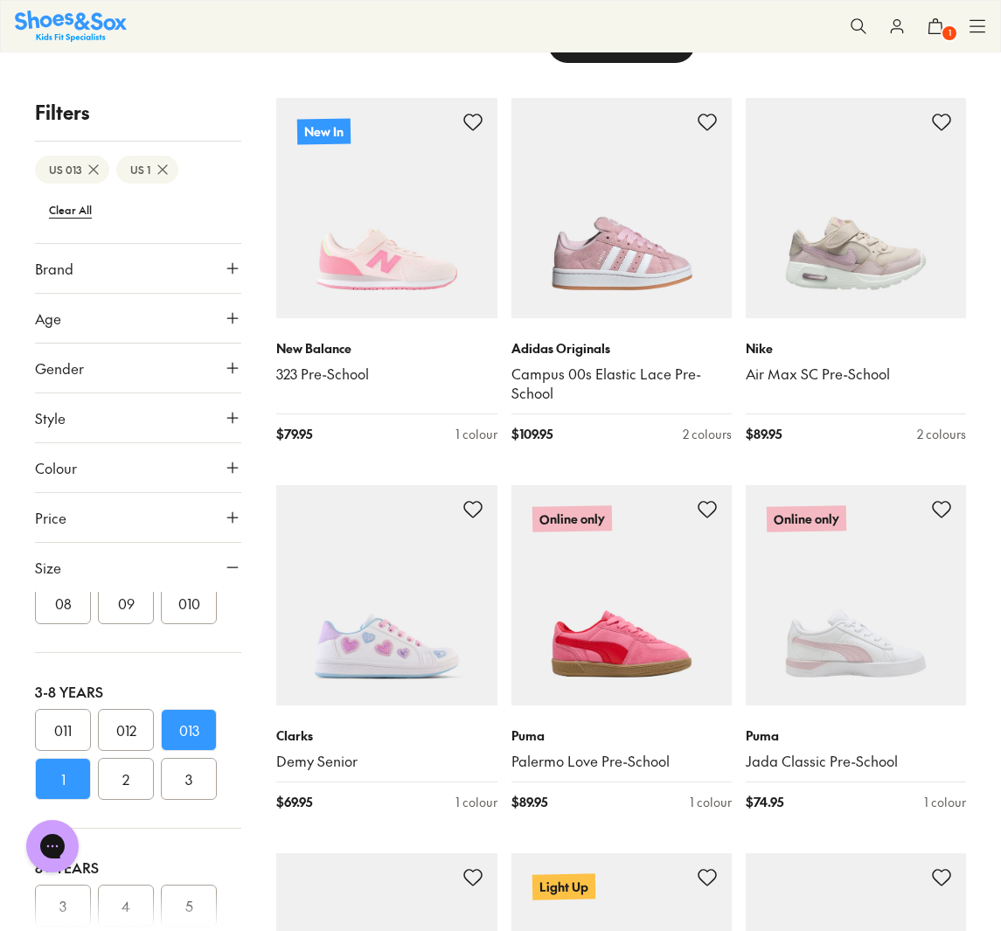
click at [218, 564] on button "Size" at bounding box center [138, 567] width 206 height 49
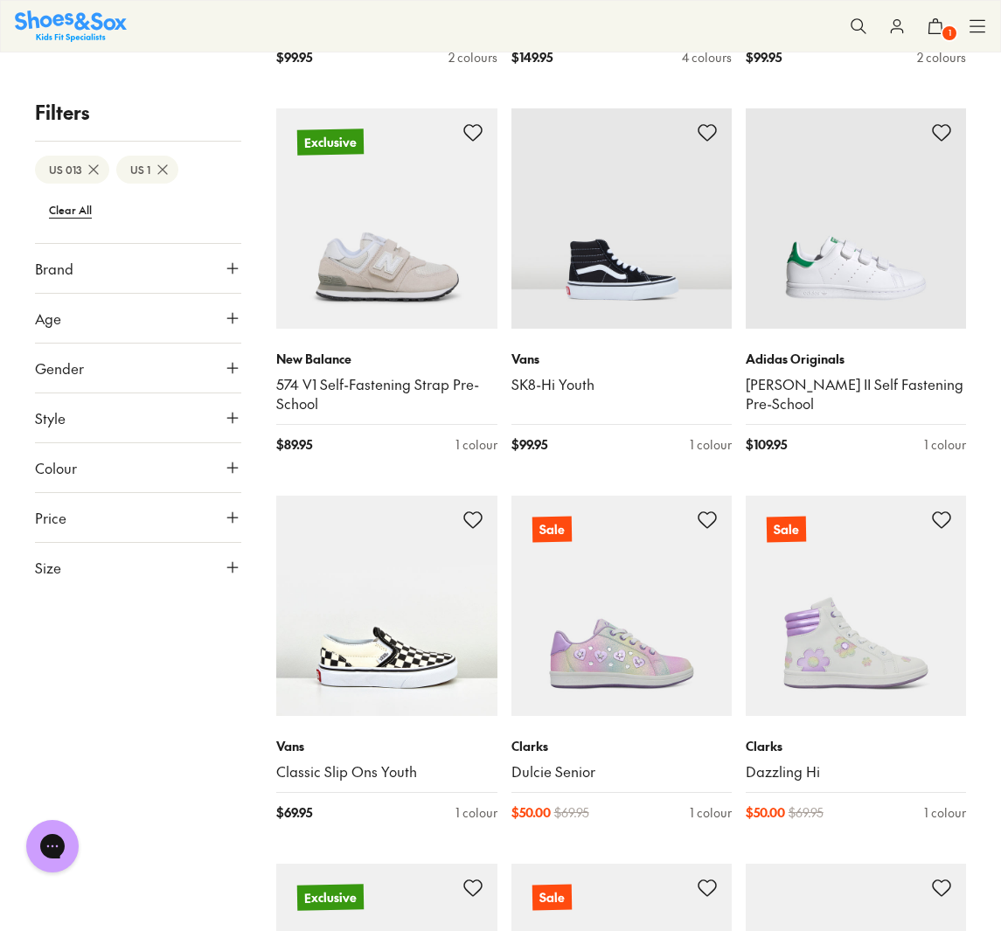
scroll to position [1873, 0]
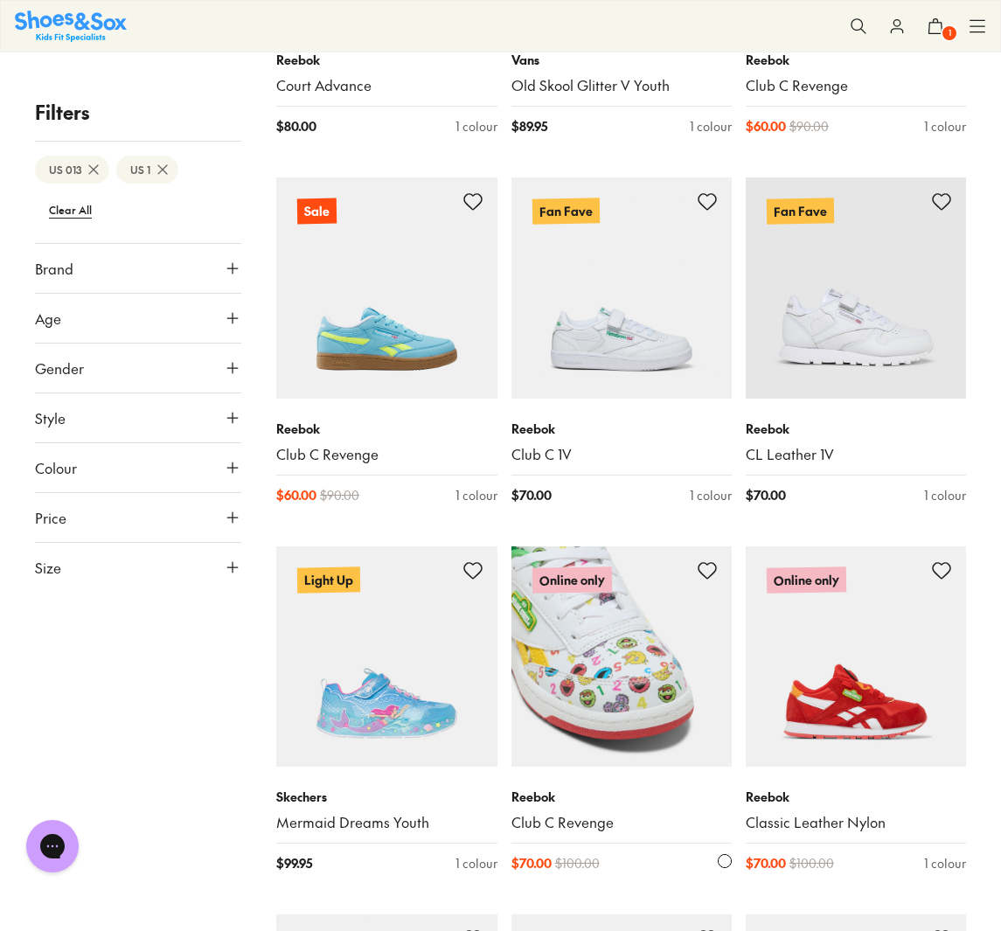
scroll to position [6471, 0]
